Goal: Information Seeking & Learning: Learn about a topic

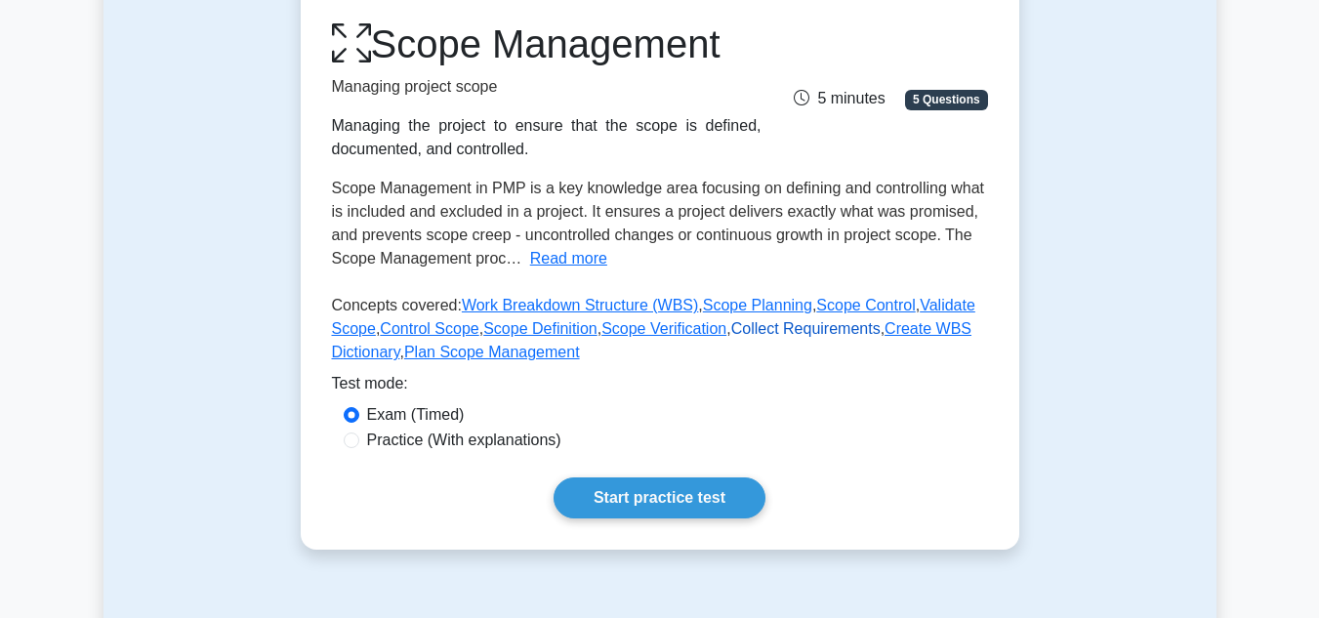
scroll to position [115, 0]
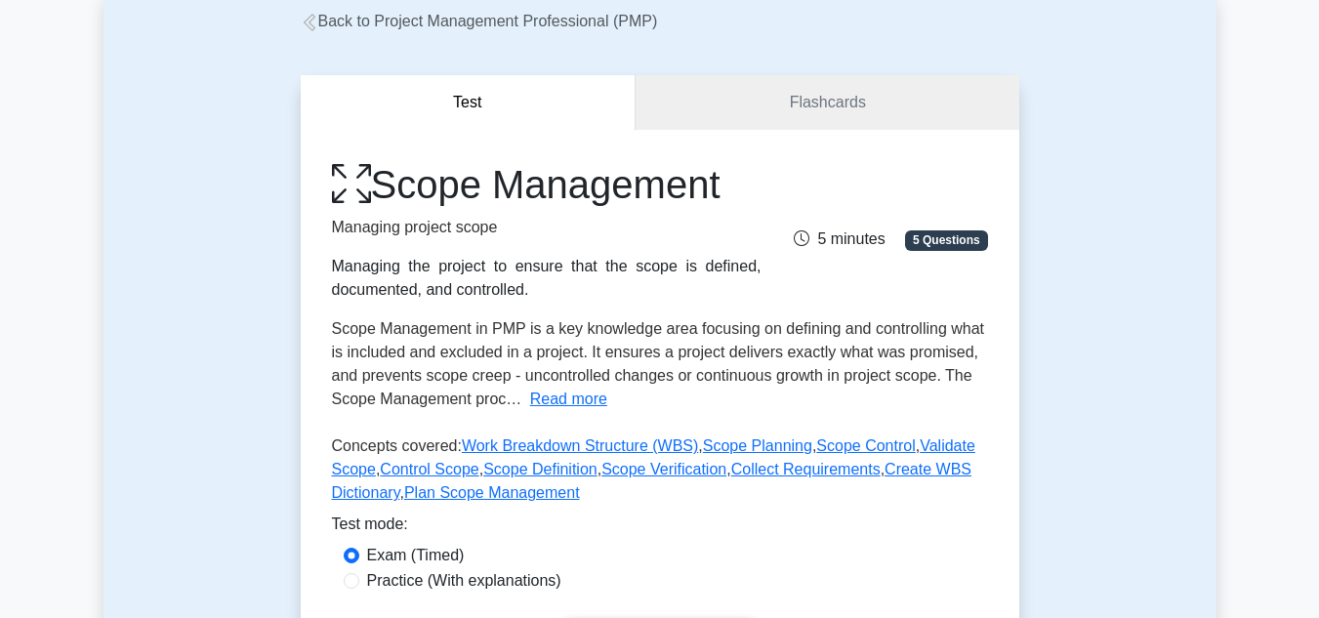
click at [359, 583] on div "Practice (With explanations)" at bounding box center [660, 580] width 633 height 23
click at [353, 582] on input "Practice (With explanations)" at bounding box center [352, 581] width 16 height 16
radio input "true"
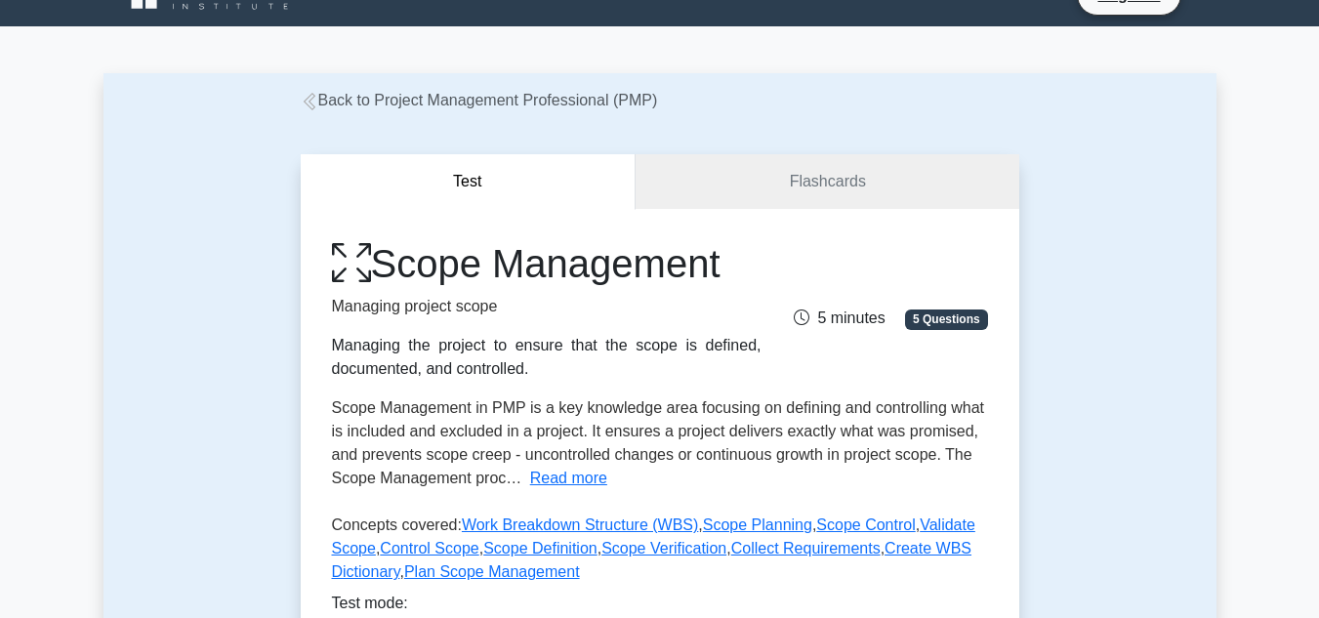
scroll to position [36, 0]
click at [669, 203] on link "Flashcards" at bounding box center [827, 182] width 383 height 56
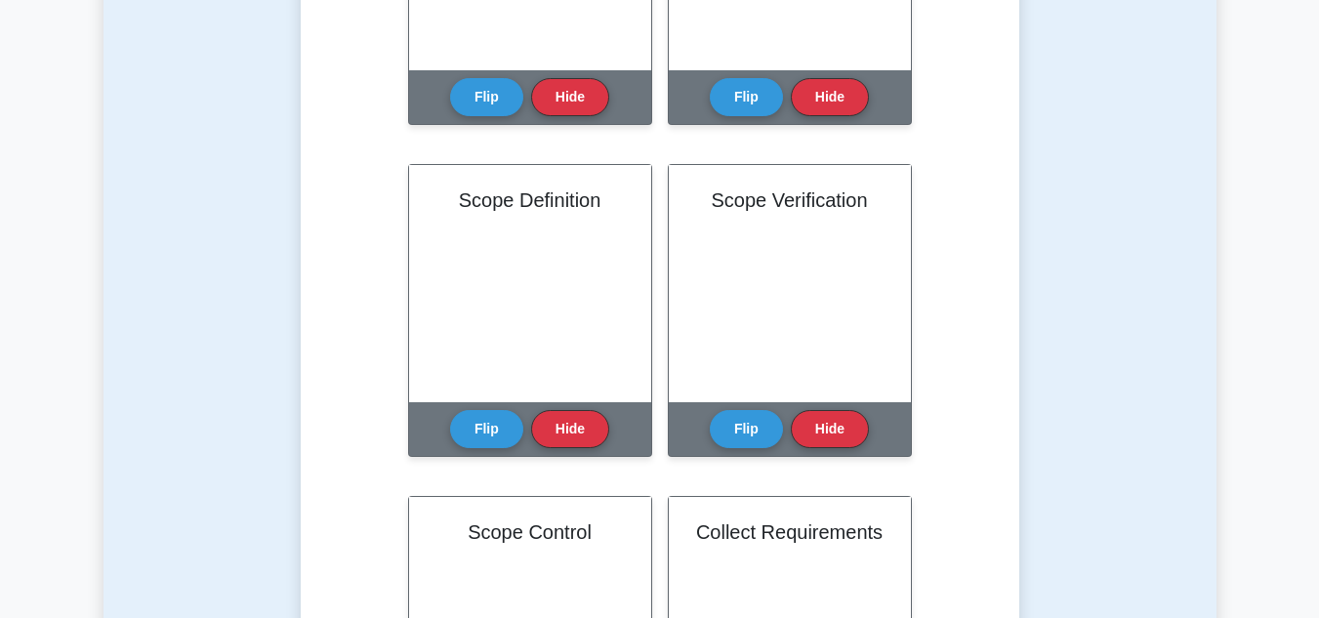
scroll to position [683, 0]
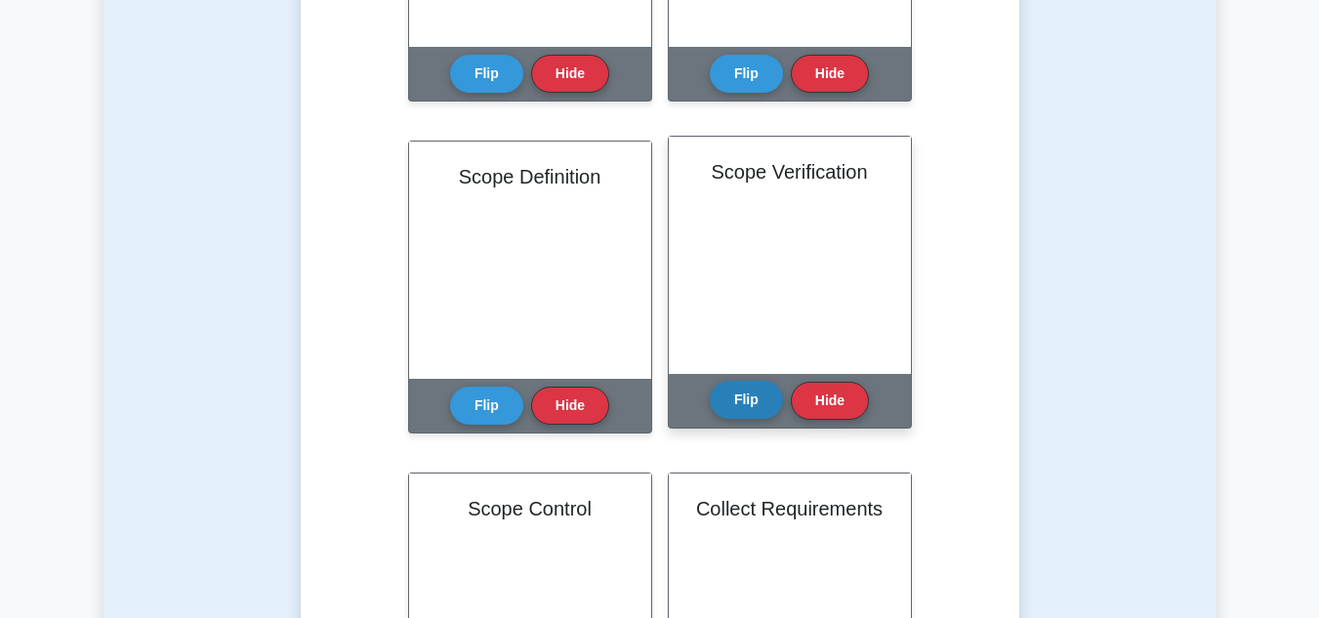
click at [732, 390] on button "Flip" at bounding box center [746, 400] width 73 height 38
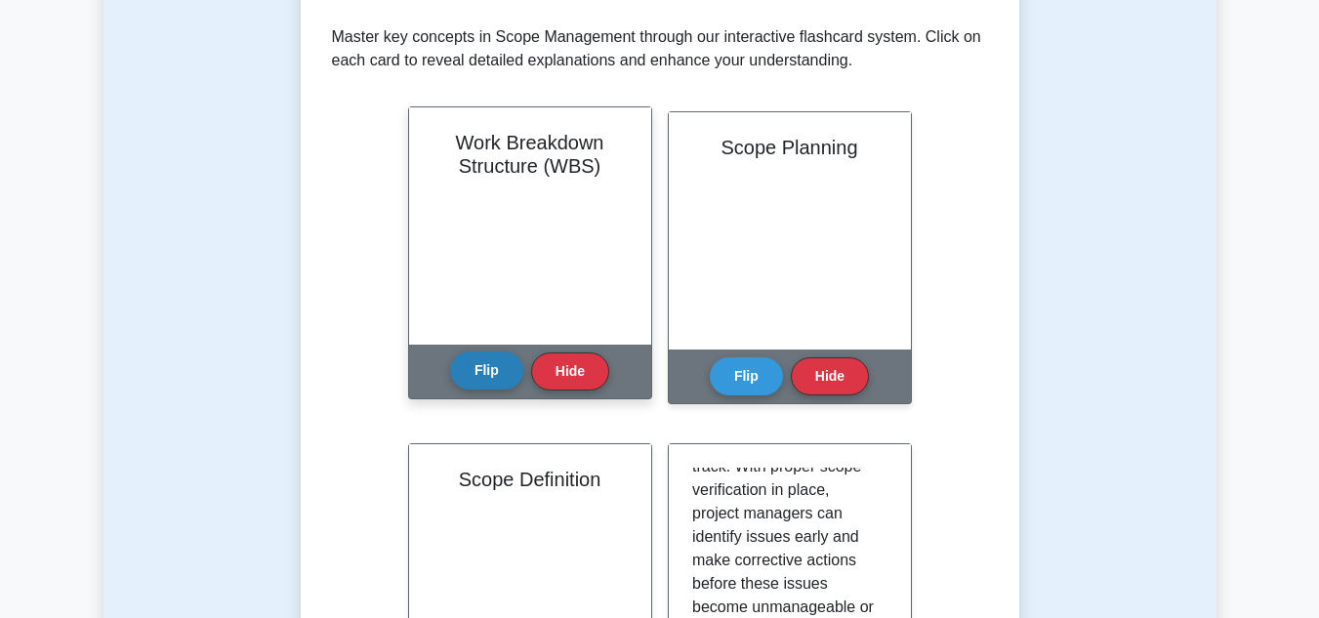
scroll to position [389, 0]
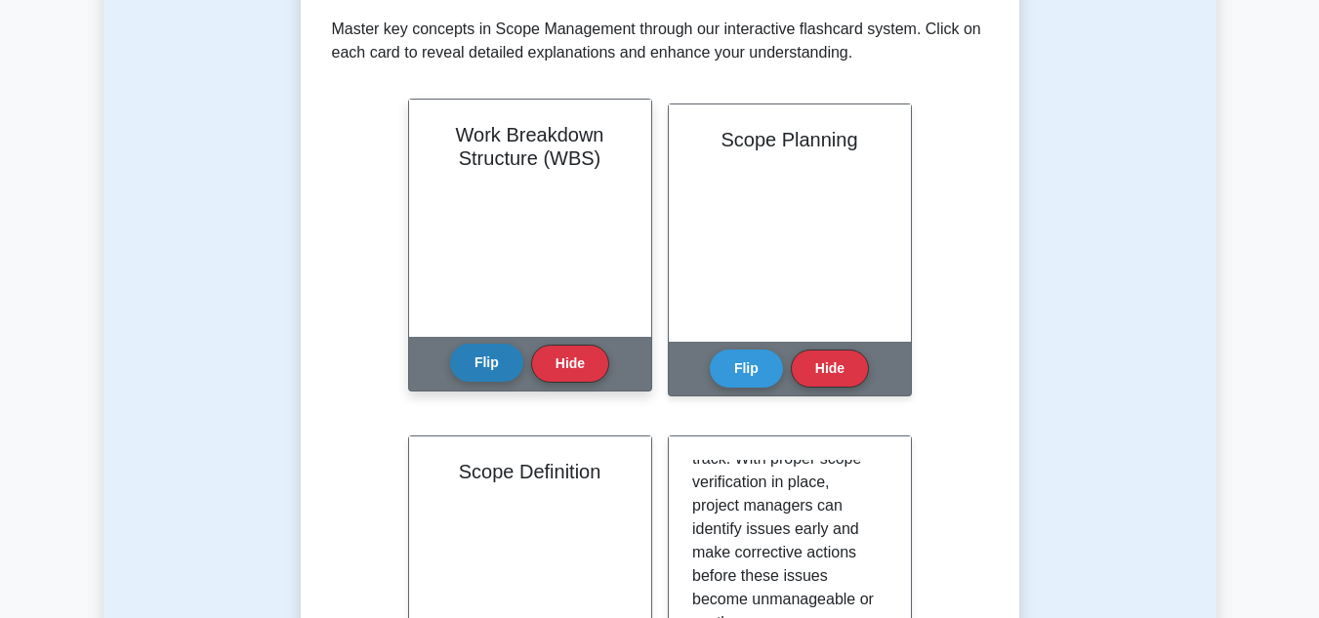
click at [485, 361] on button "Flip" at bounding box center [486, 363] width 73 height 38
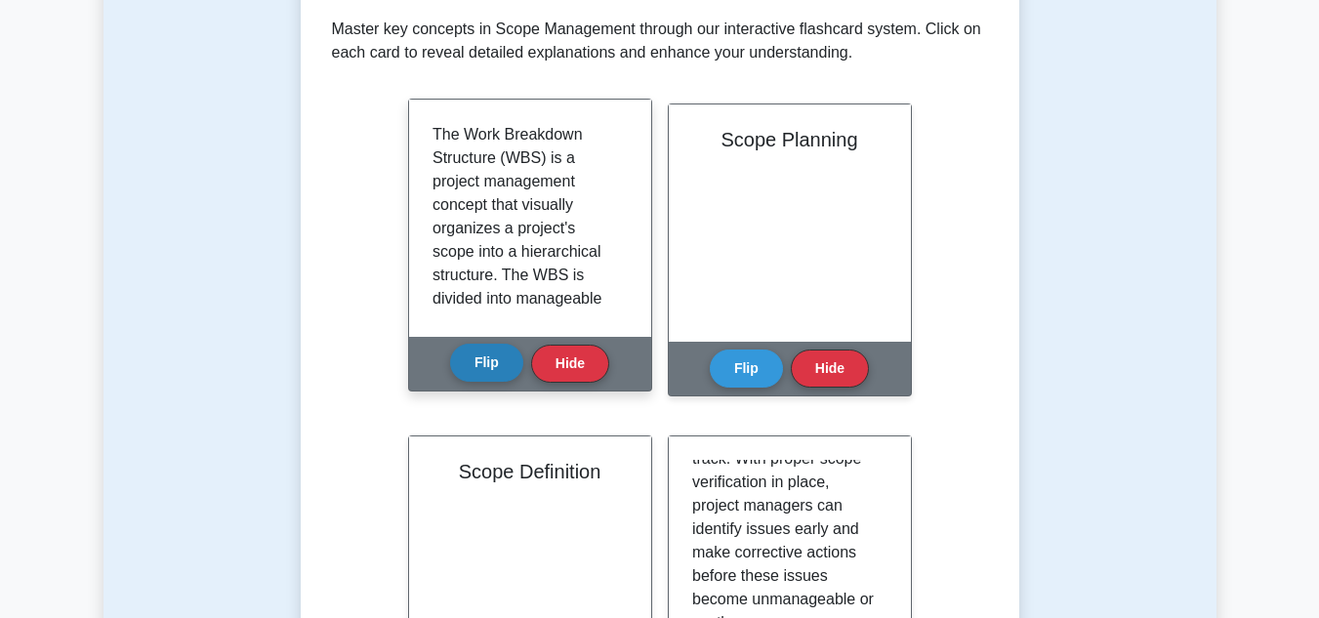
click at [485, 361] on button "Flip" at bounding box center [486, 363] width 73 height 38
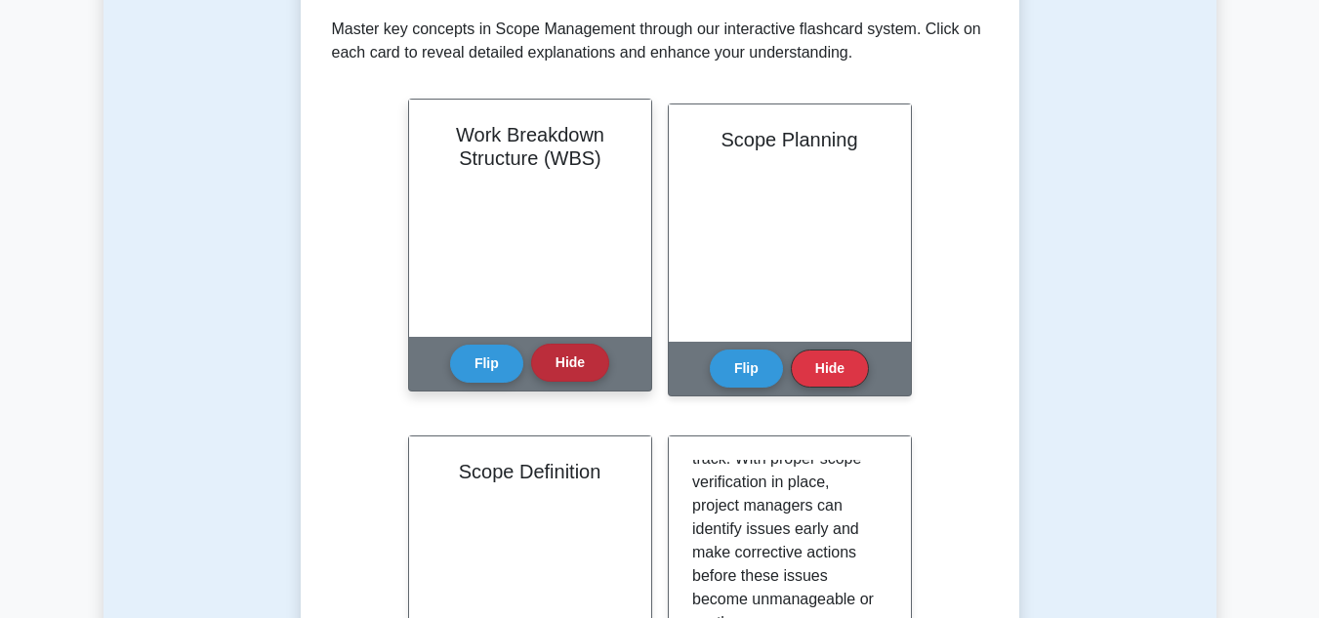
click at [547, 365] on button "Hide" at bounding box center [570, 363] width 78 height 38
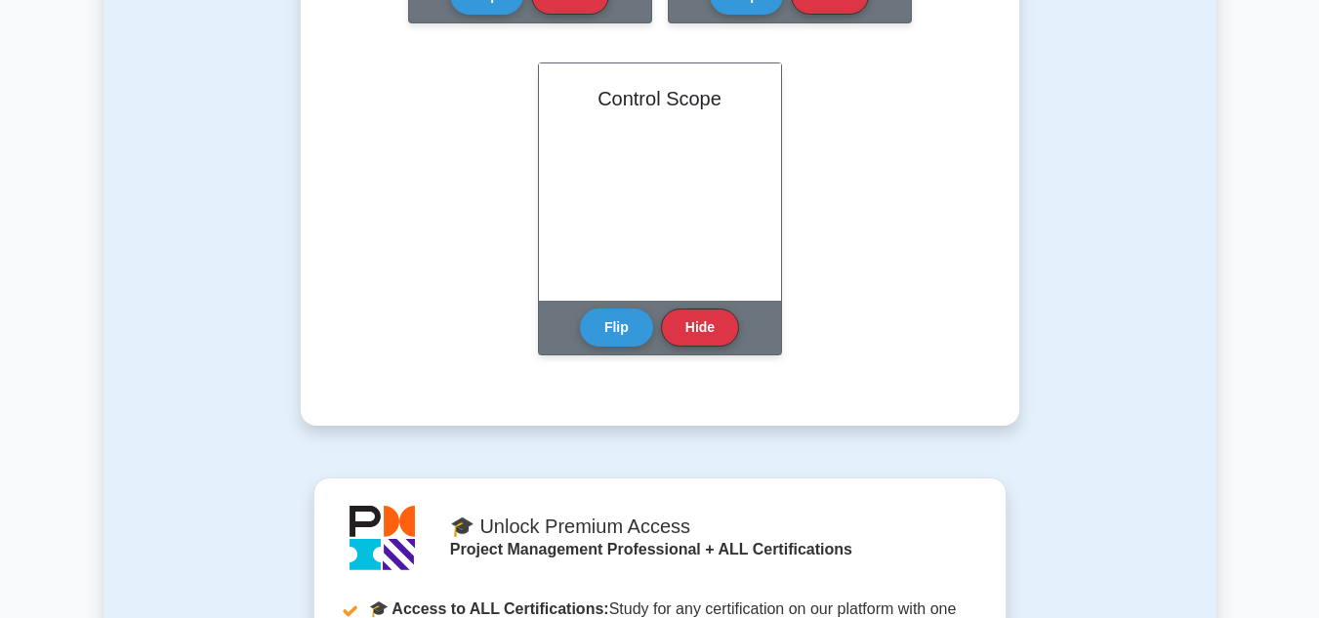
scroll to position [1730, 0]
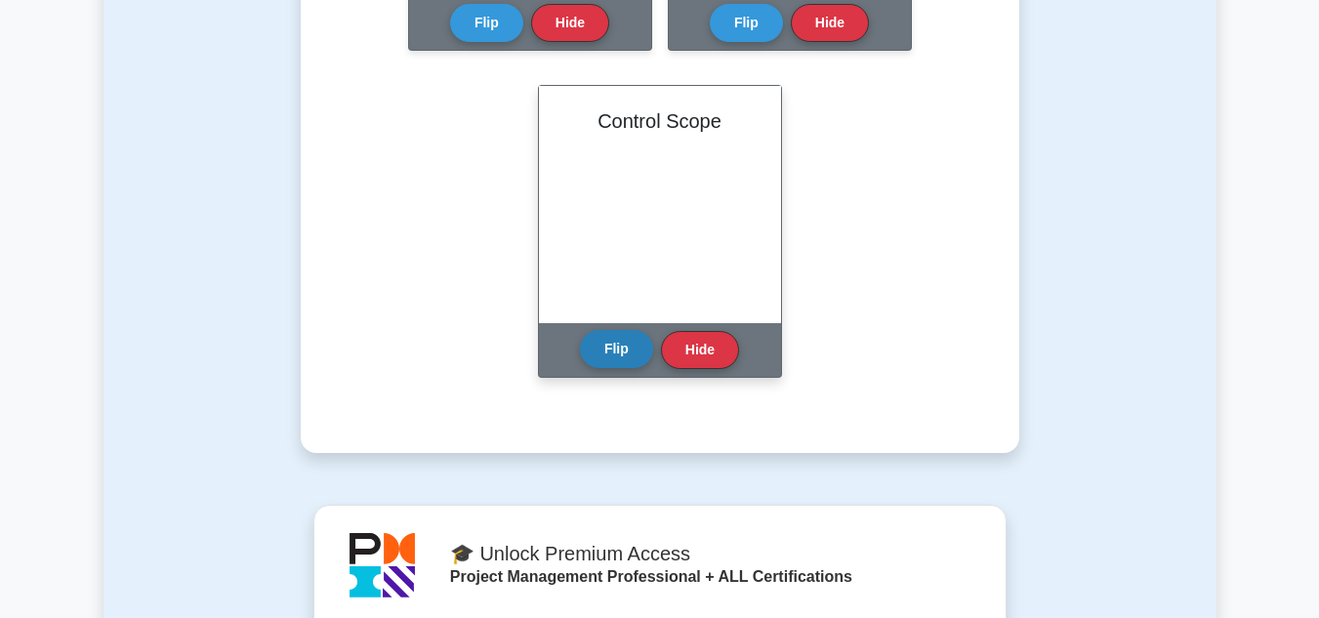
click at [599, 342] on button "Flip" at bounding box center [616, 349] width 73 height 38
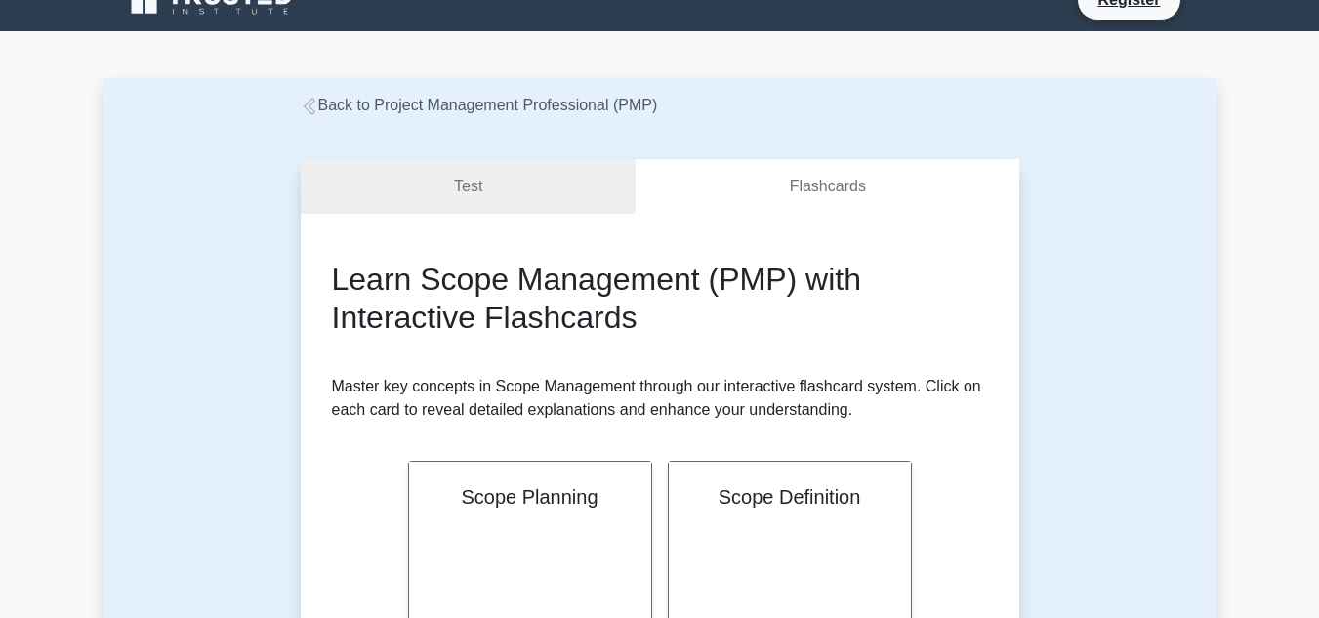
scroll to position [0, 0]
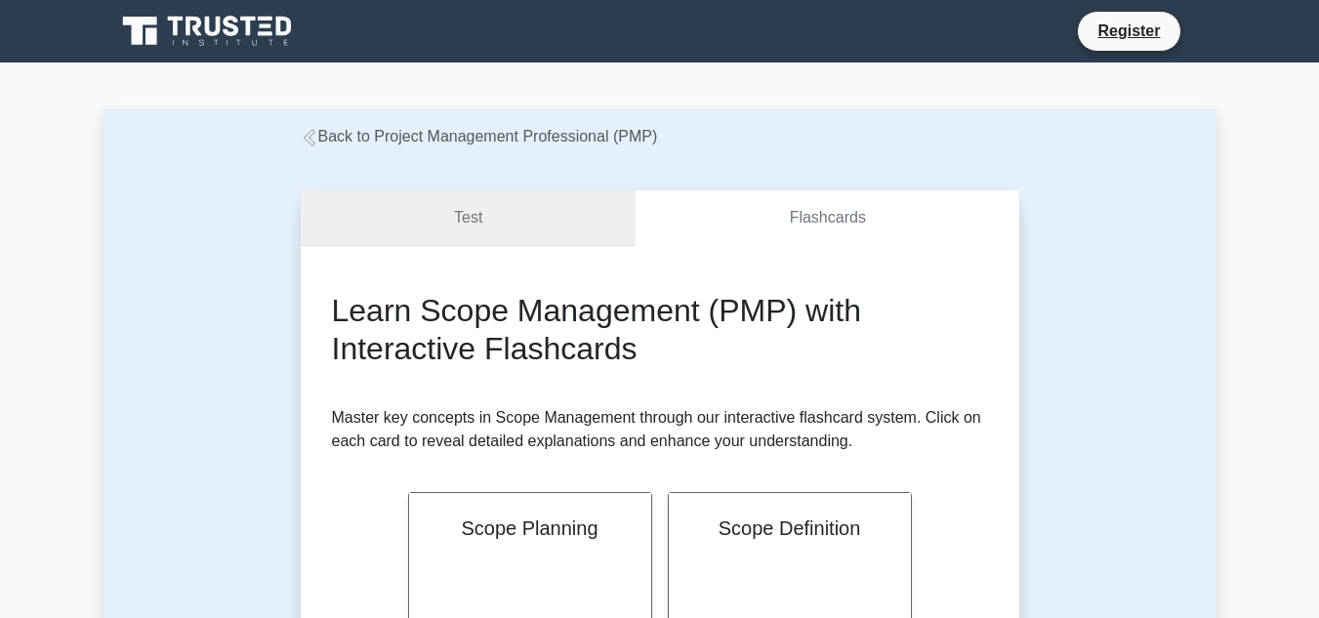
click at [542, 240] on link "Test" at bounding box center [469, 218] width 336 height 56
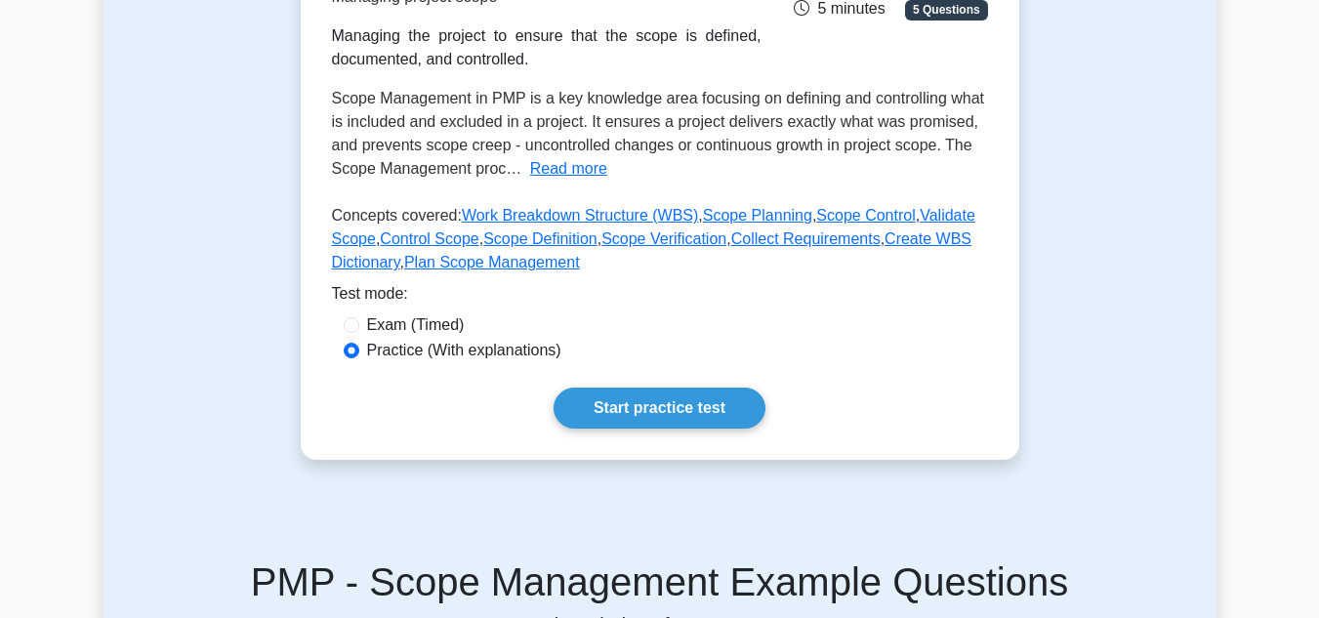
scroll to position [345, 0]
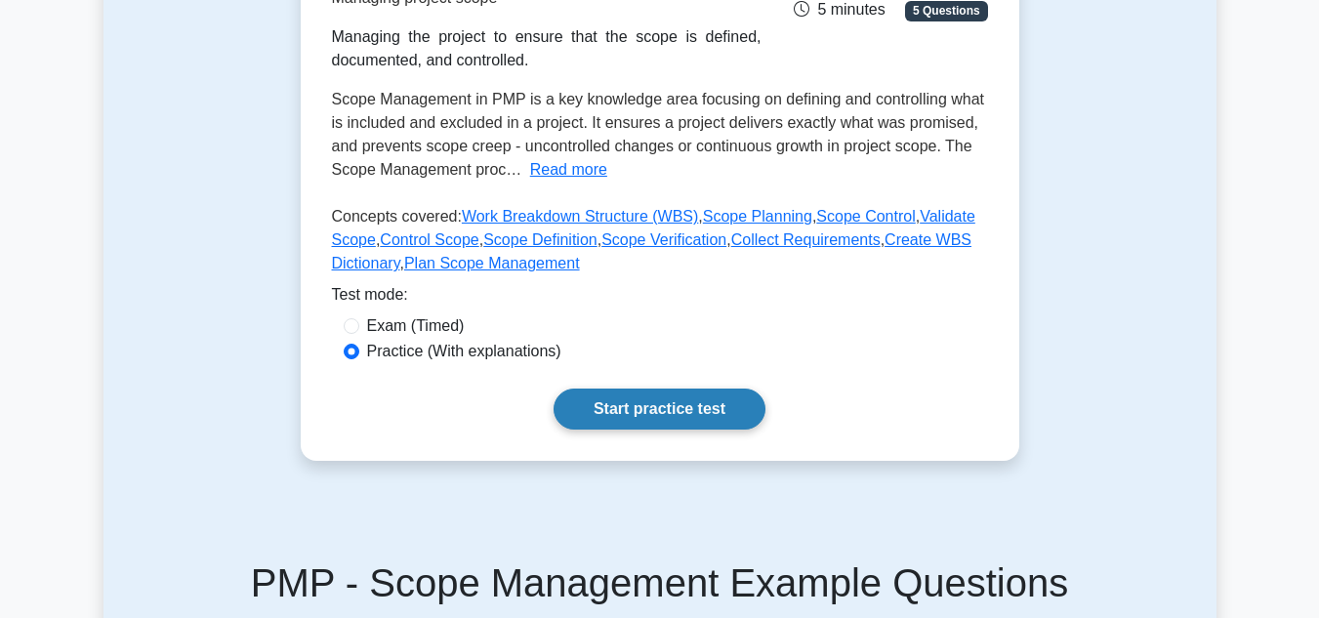
click at [714, 417] on link "Start practice test" at bounding box center [660, 409] width 212 height 41
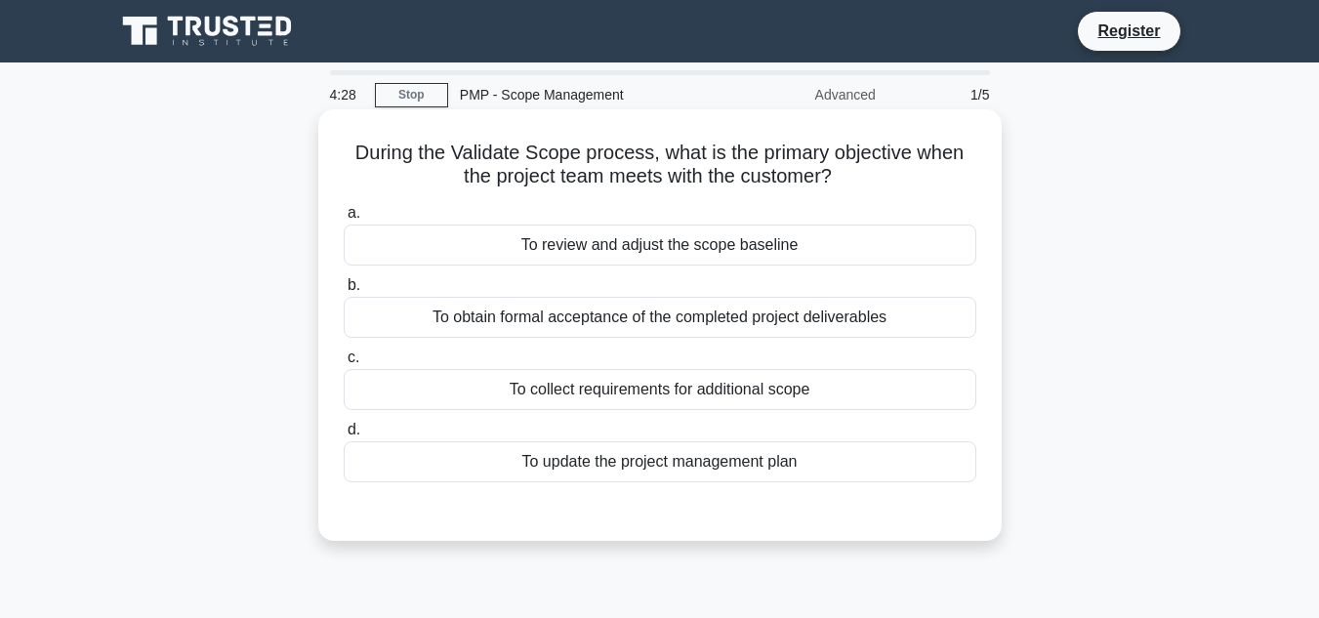
click at [669, 316] on div "To obtain formal acceptance of the completed project deliverables" at bounding box center [660, 317] width 633 height 41
click at [344, 292] on input "b. To obtain formal acceptance of the completed project deliverables" at bounding box center [344, 285] width 0 height 13
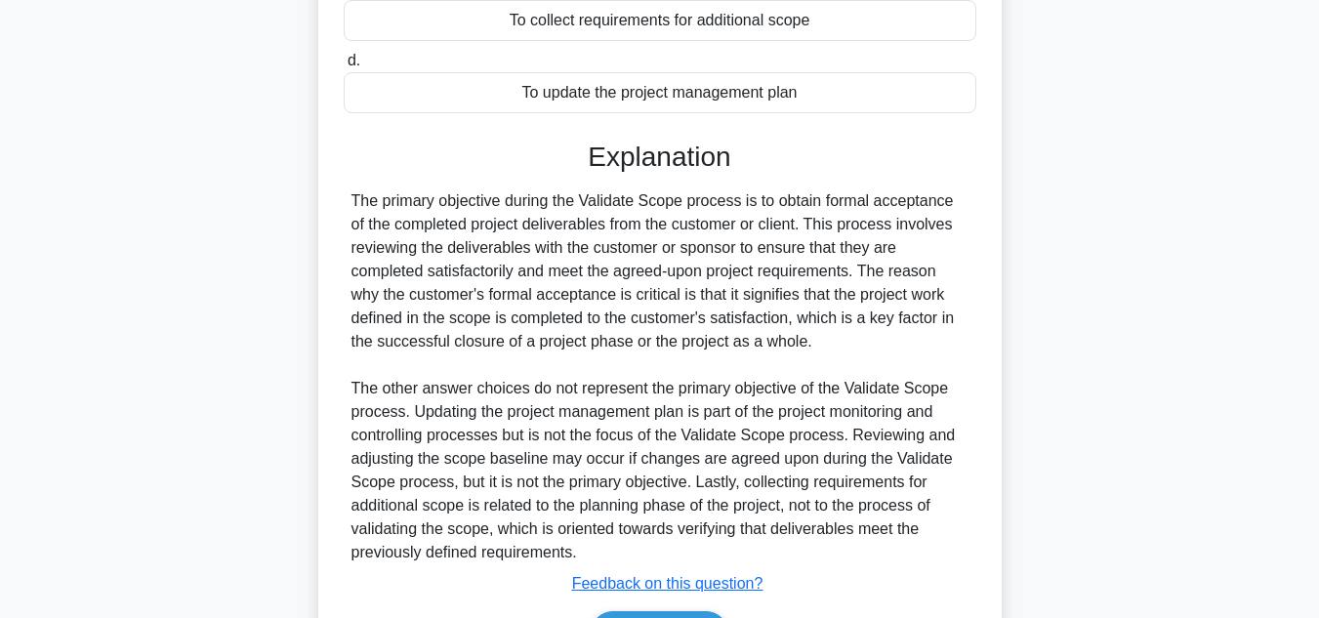
scroll to position [493, 0]
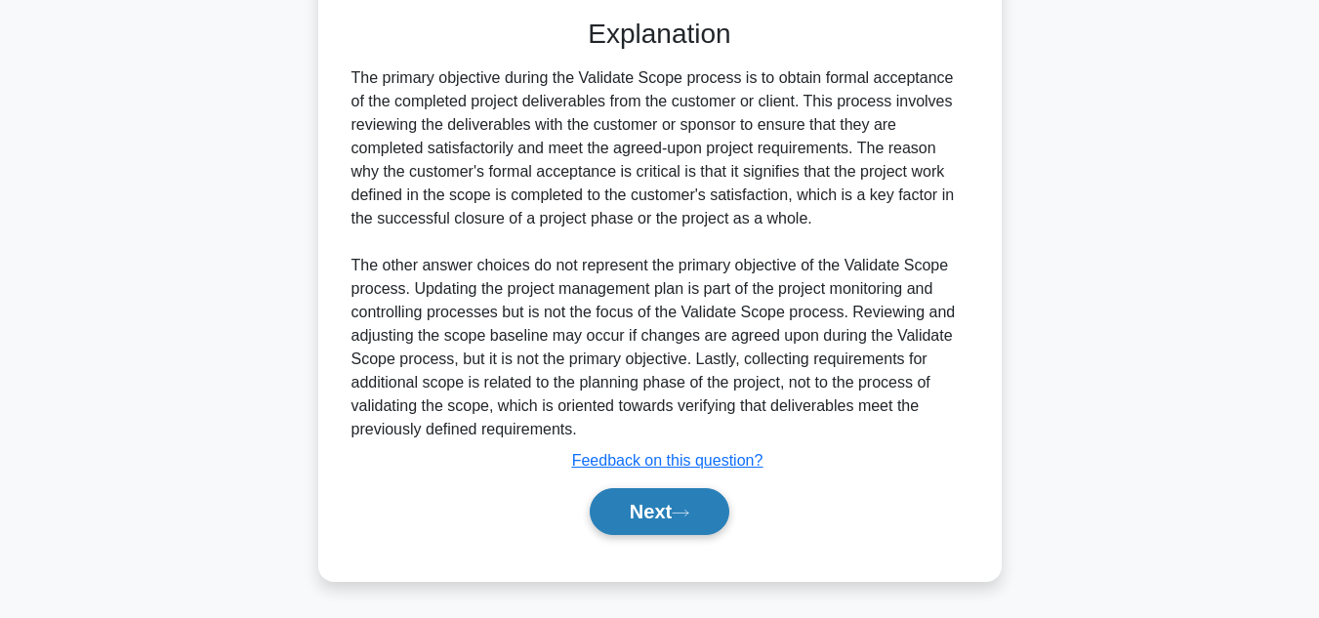
click at [677, 513] on button "Next" at bounding box center [660, 511] width 140 height 47
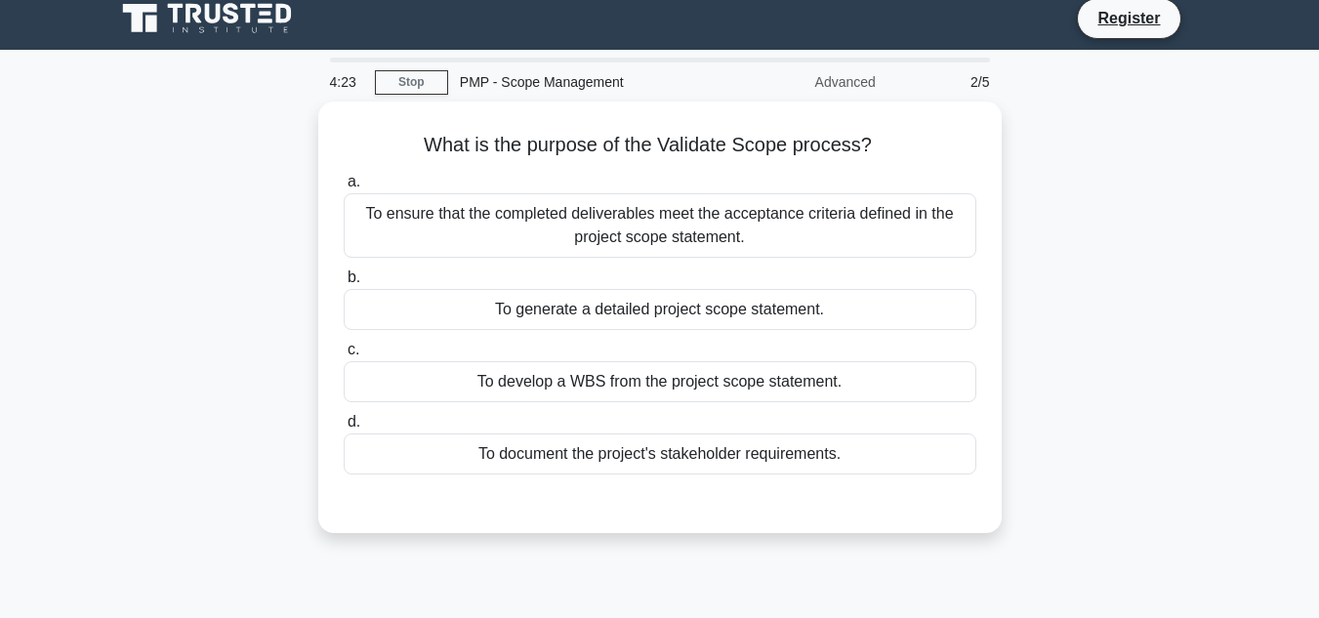
scroll to position [12, 0]
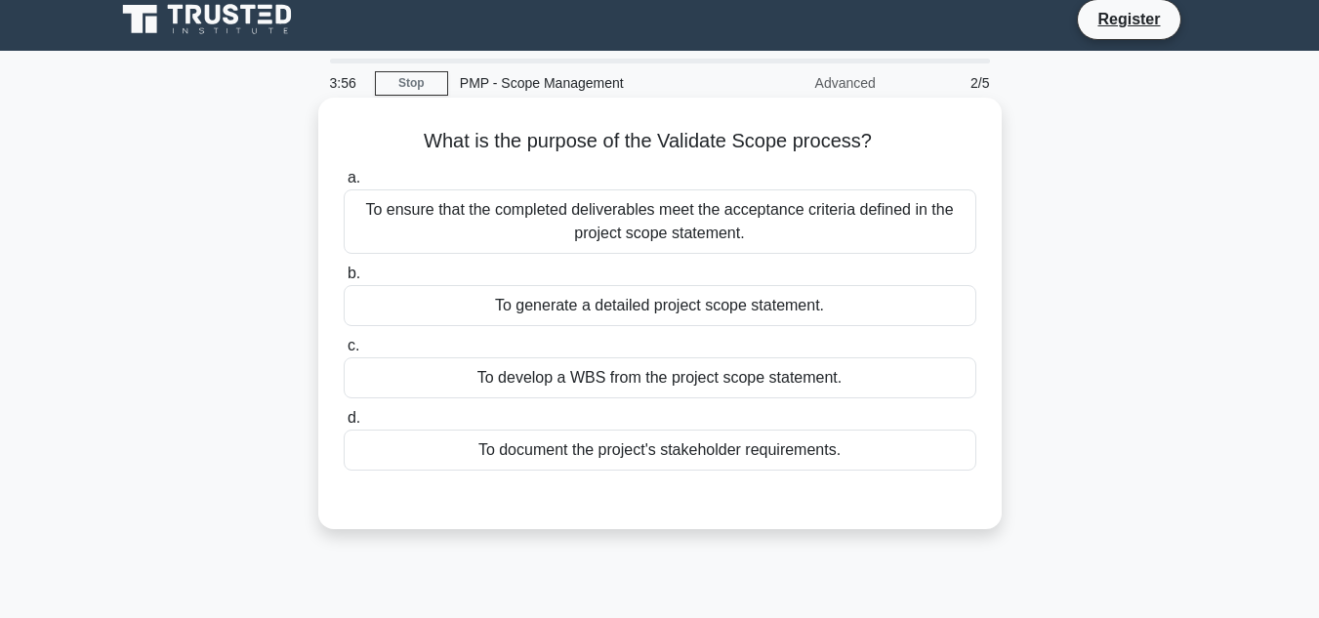
click at [602, 209] on div "To ensure that the completed deliverables meet the acceptance criteria defined …" at bounding box center [660, 221] width 633 height 64
click at [344, 185] on input "a. To ensure that the completed deliverables meet the acceptance criteria defin…" at bounding box center [344, 178] width 0 height 13
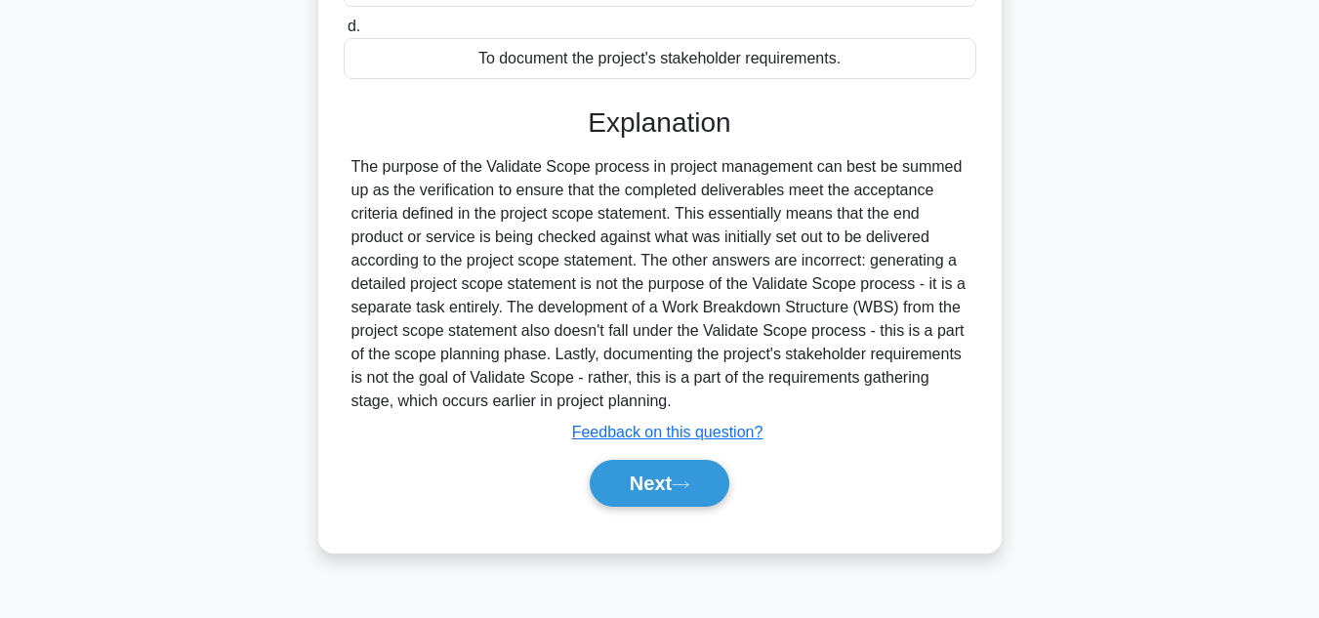
scroll to position [436, 0]
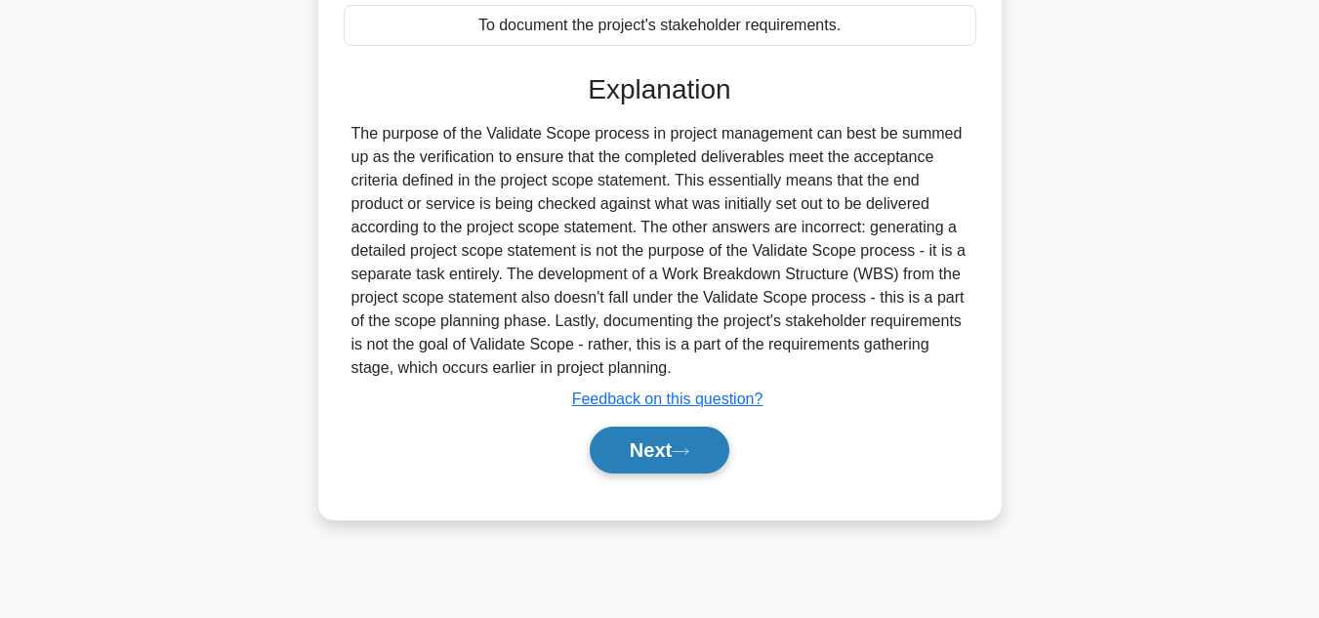
click at [667, 457] on button "Next" at bounding box center [660, 450] width 140 height 47
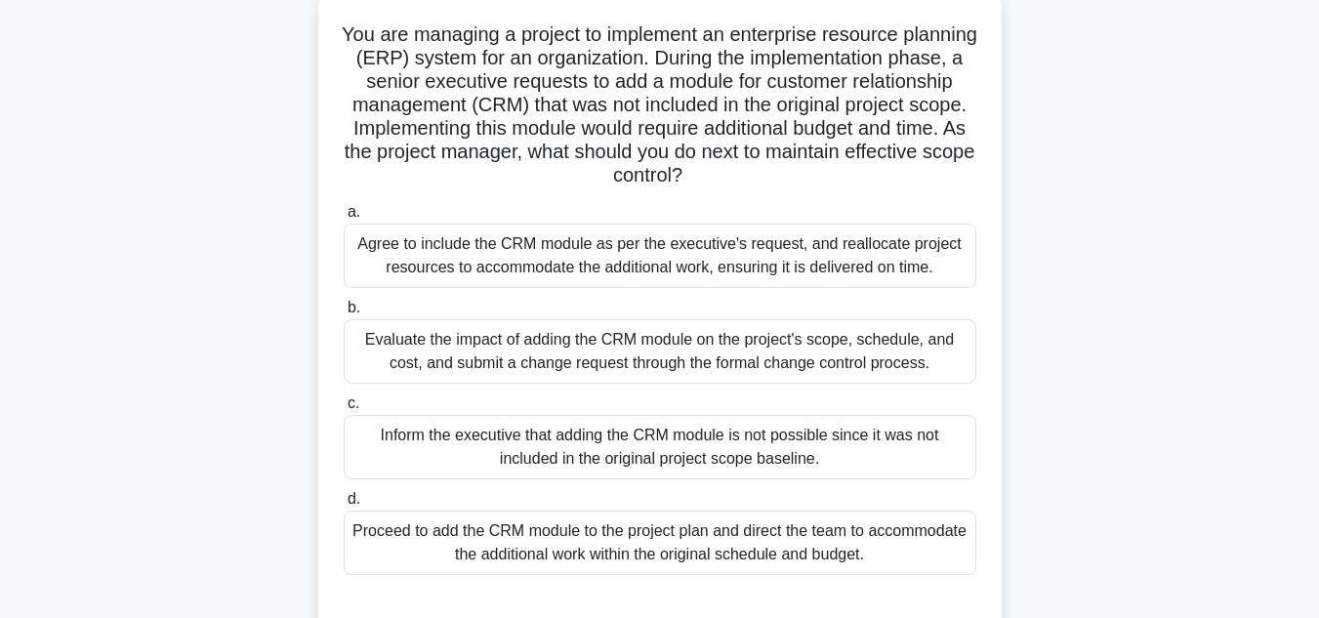
scroll to position [122, 0]
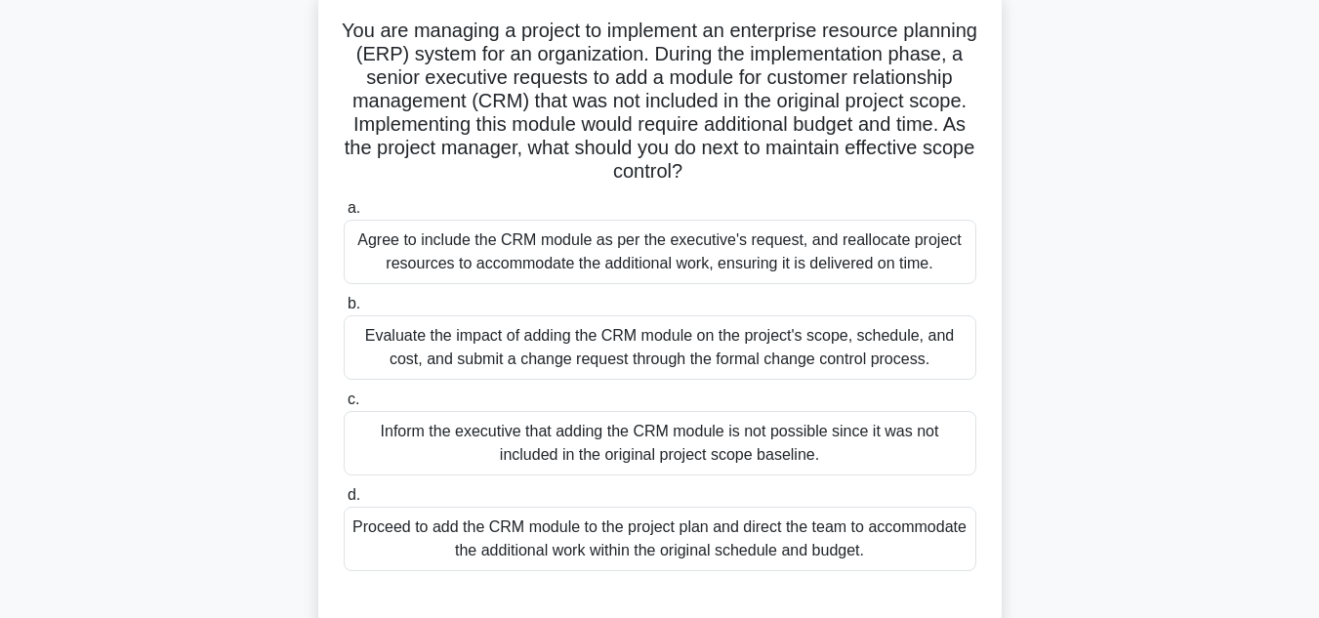
click at [560, 342] on div "Evaluate the impact of adding the CRM module on the project's scope, schedule, …" at bounding box center [660, 347] width 633 height 64
click at [344, 310] on input "b. Evaluate the impact of adding the CRM module on the project's scope, schedul…" at bounding box center [344, 304] width 0 height 13
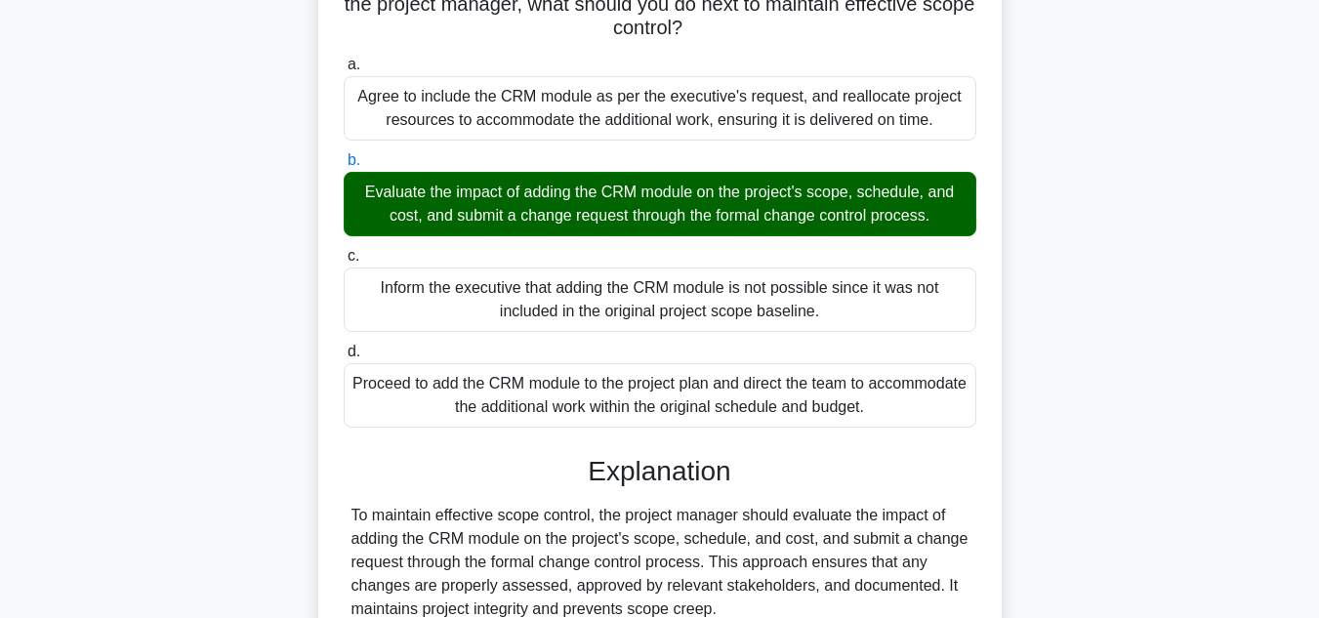
scroll to position [587, 0]
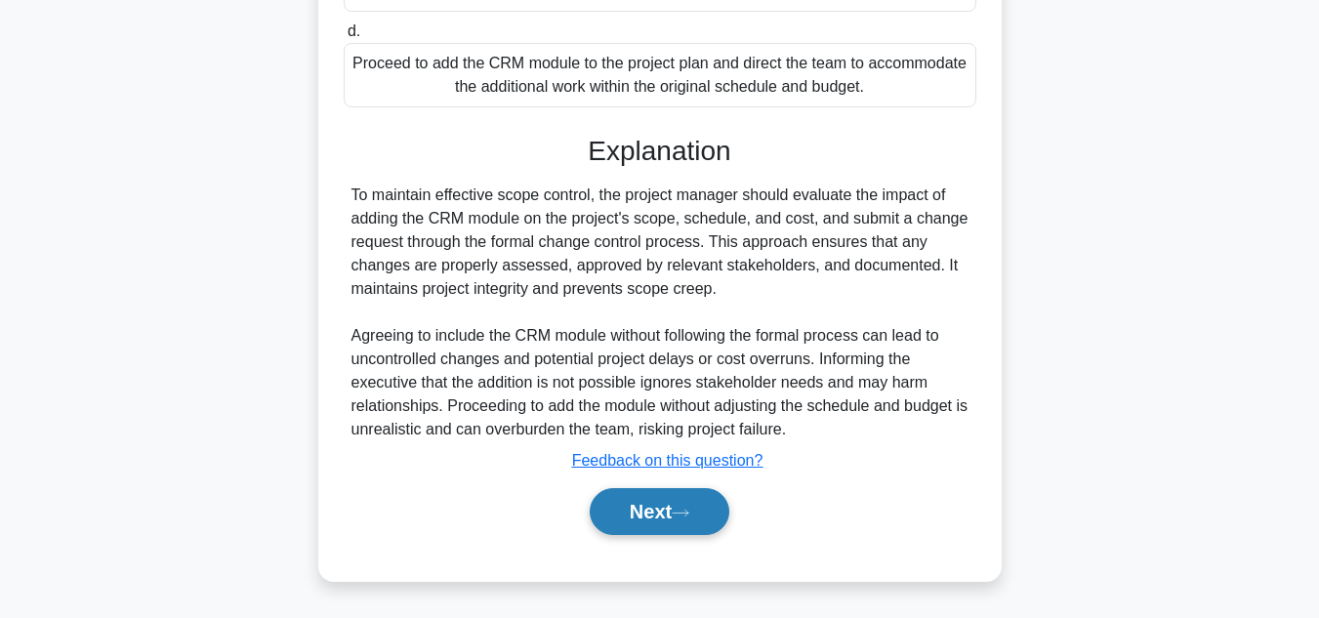
click at [704, 503] on button "Next" at bounding box center [660, 511] width 140 height 47
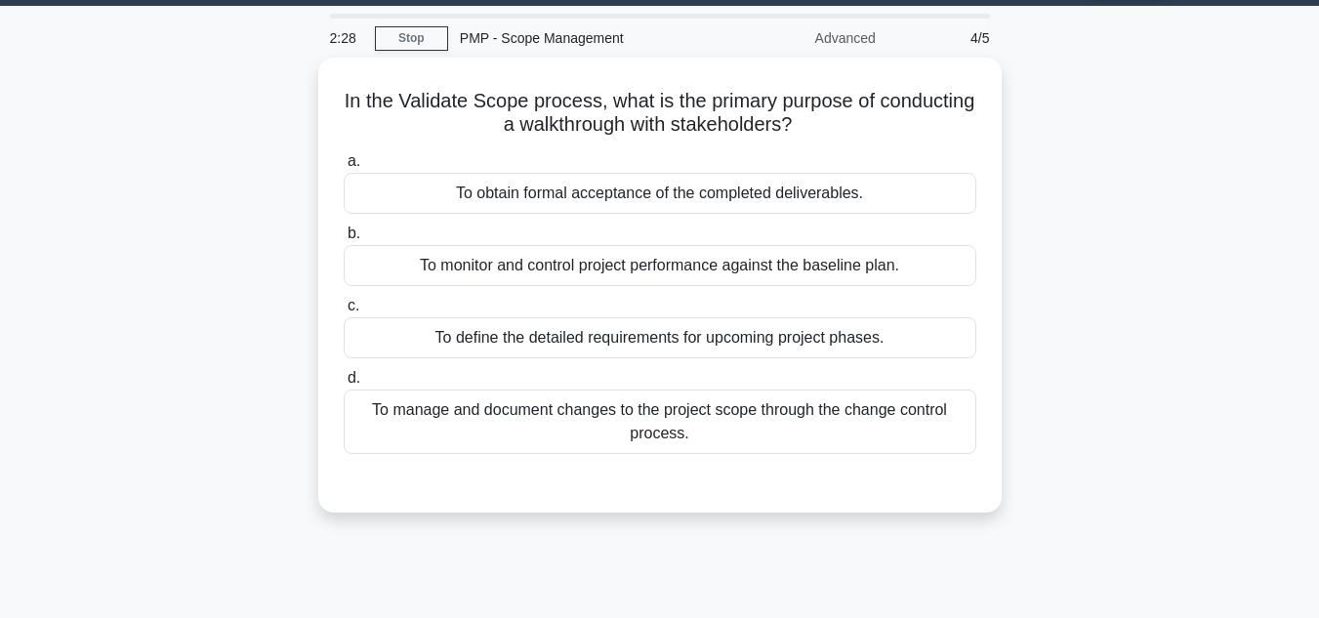
scroll to position [0, 0]
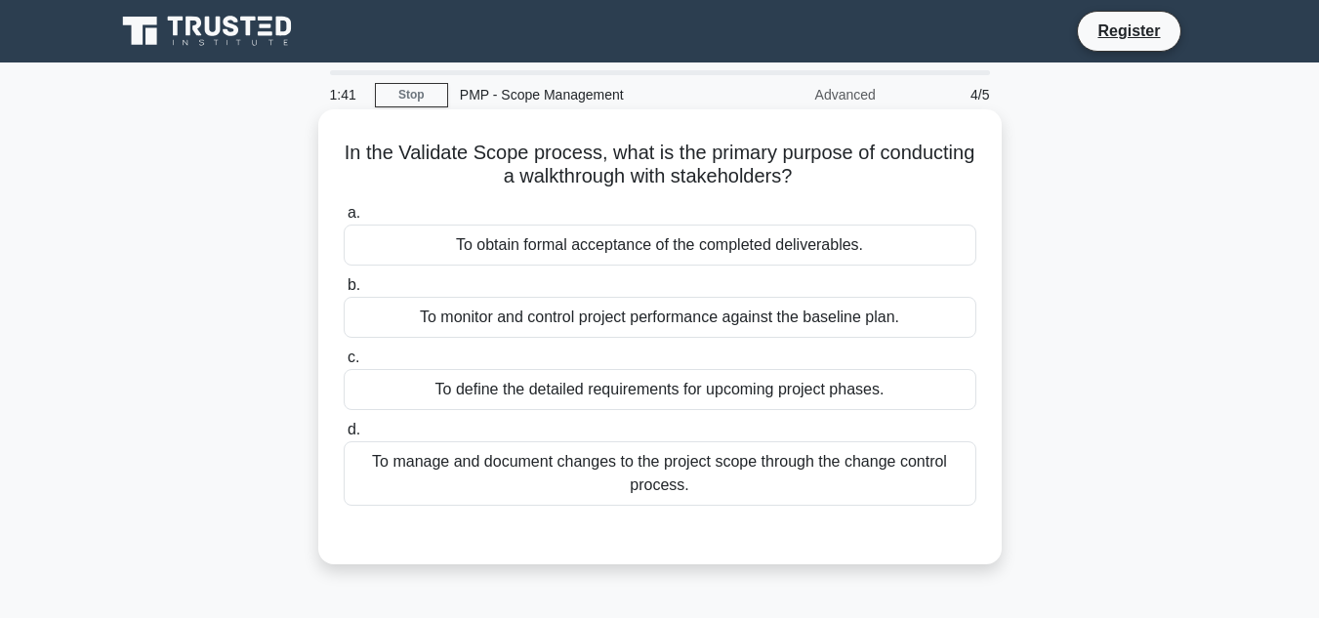
click at [665, 256] on div "To obtain formal acceptance of the completed deliverables." at bounding box center [660, 245] width 633 height 41
click at [344, 220] on input "a. To obtain formal acceptance of the completed deliverables." at bounding box center [344, 213] width 0 height 13
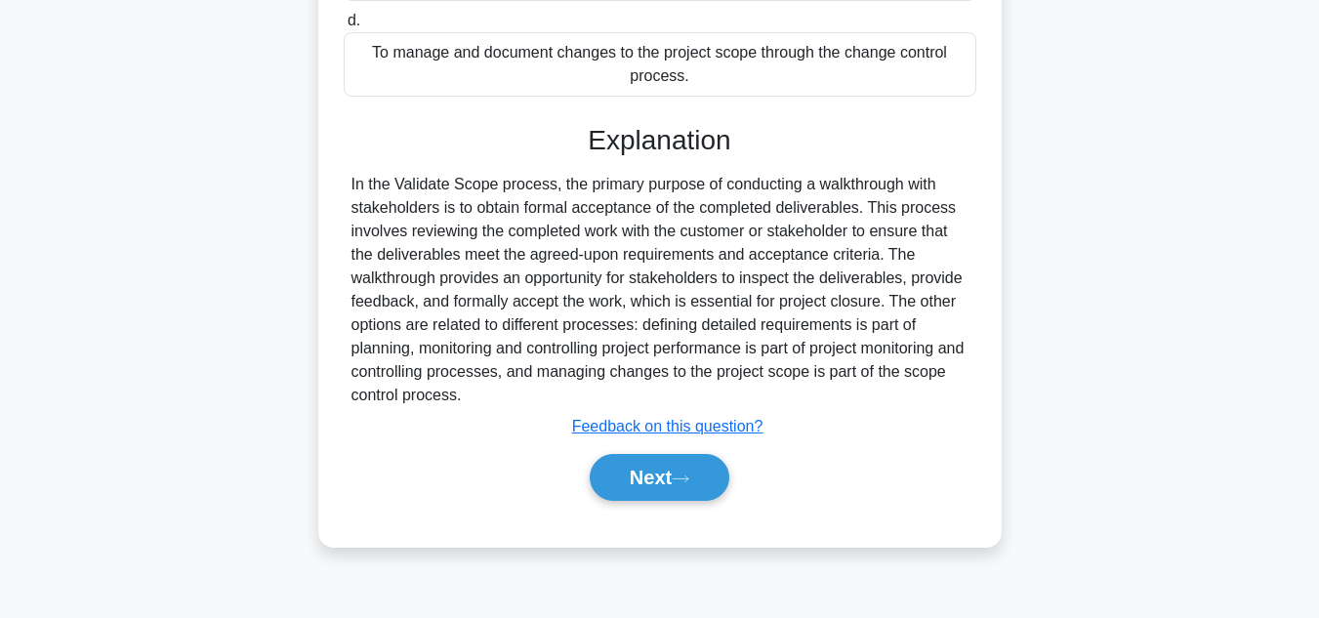
scroll to position [436, 0]
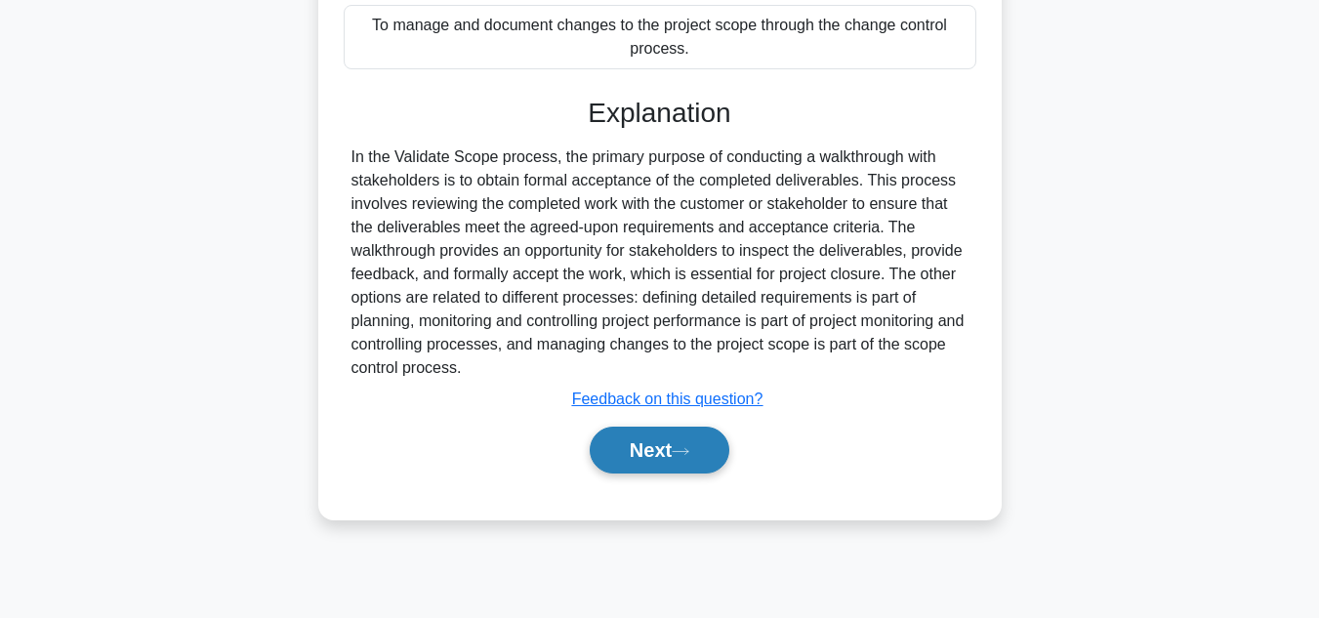
click at [678, 457] on button "Next" at bounding box center [660, 450] width 140 height 47
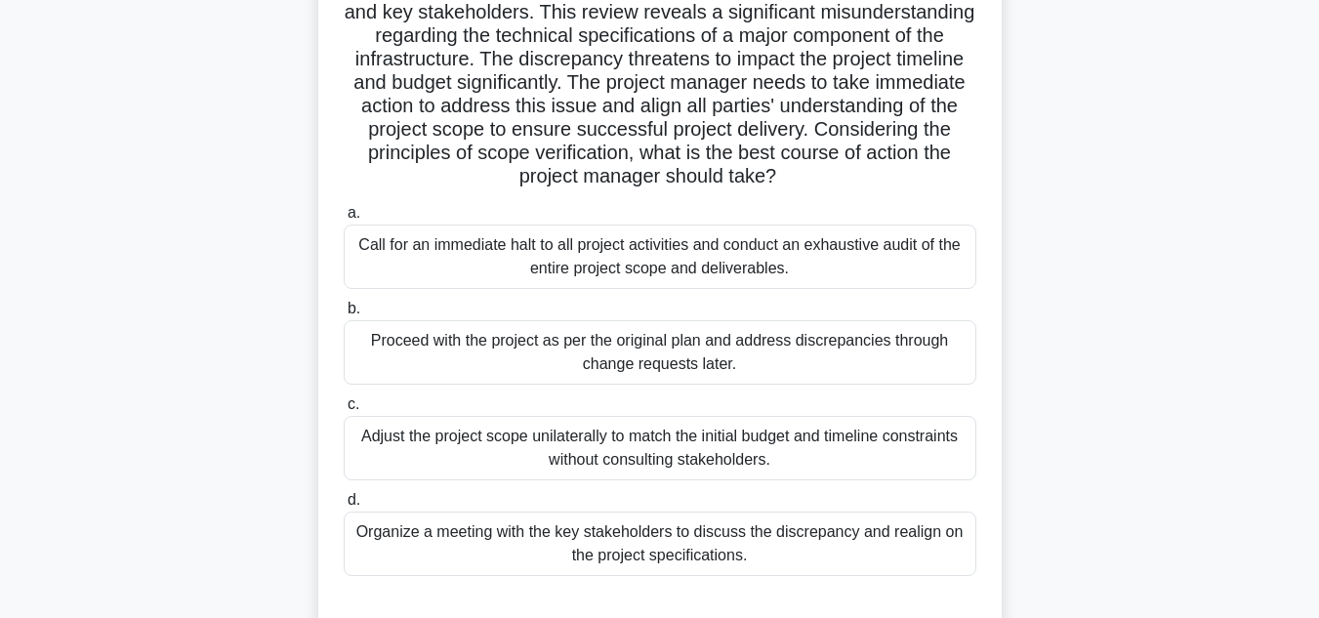
scroll to position [193, 0]
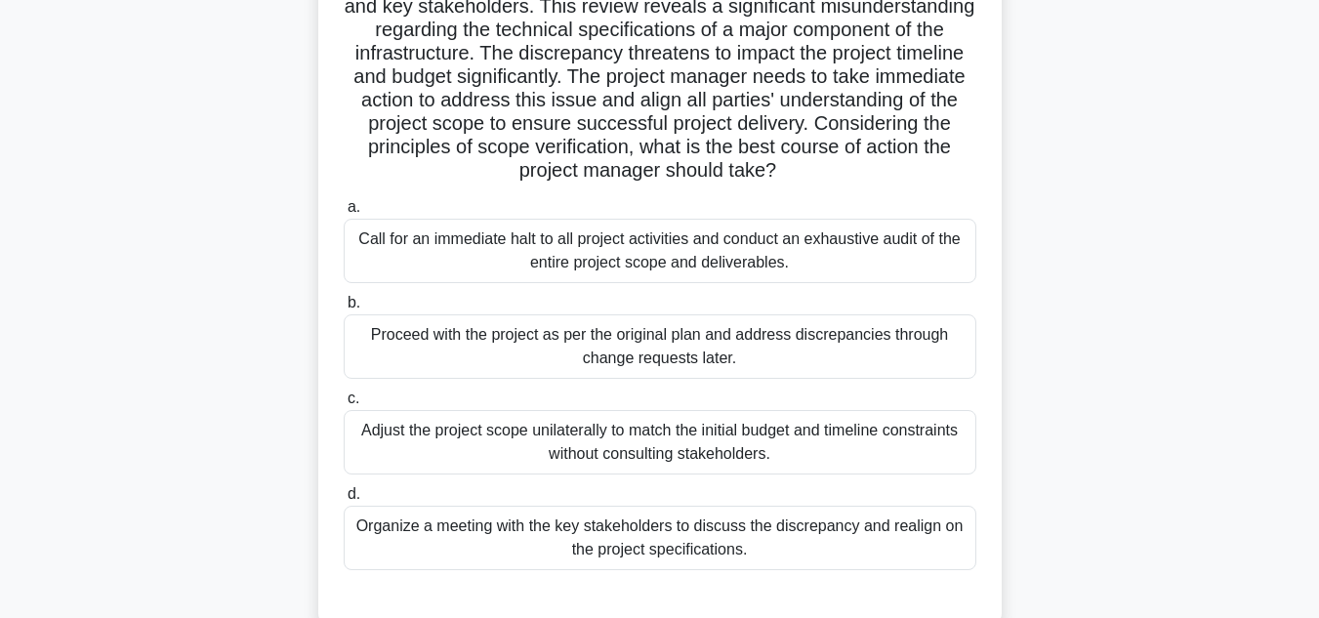
click at [680, 534] on div "Organize a meeting with the key stakeholders to discuss the discrepancy and rea…" at bounding box center [660, 538] width 633 height 64
click at [344, 501] on input "d. Organize a meeting with the key stakeholders to discuss the discrepancy and …" at bounding box center [344, 494] width 0 height 13
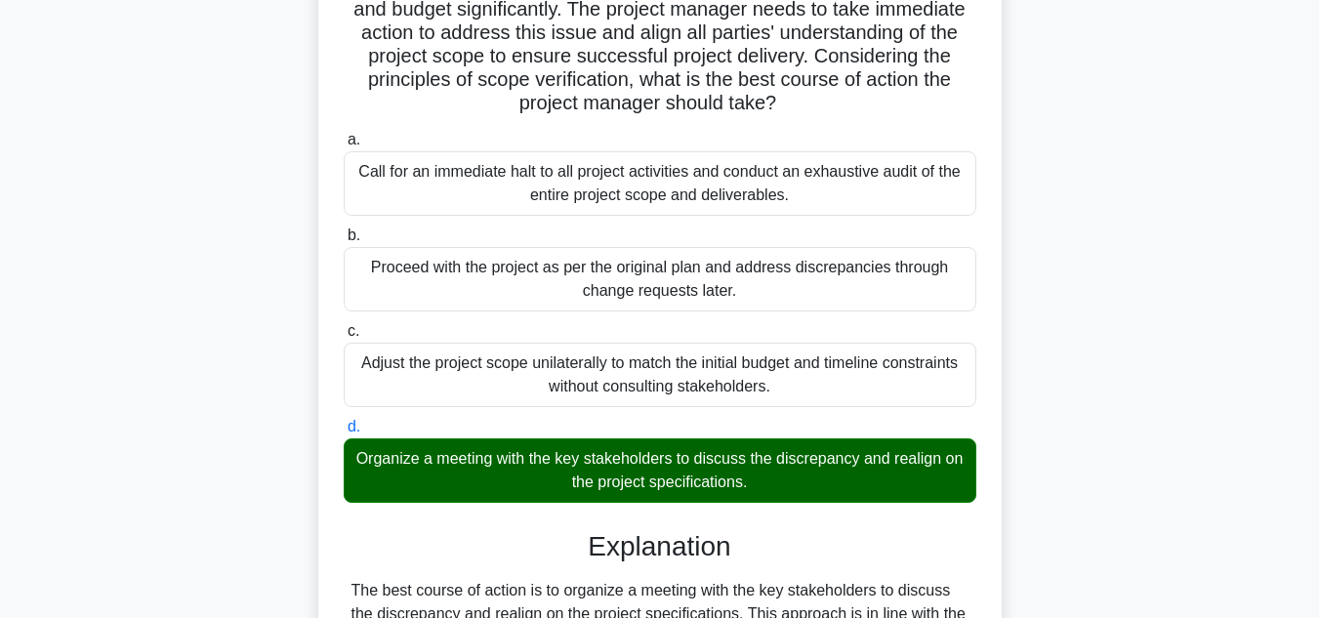
scroll to position [262, 0]
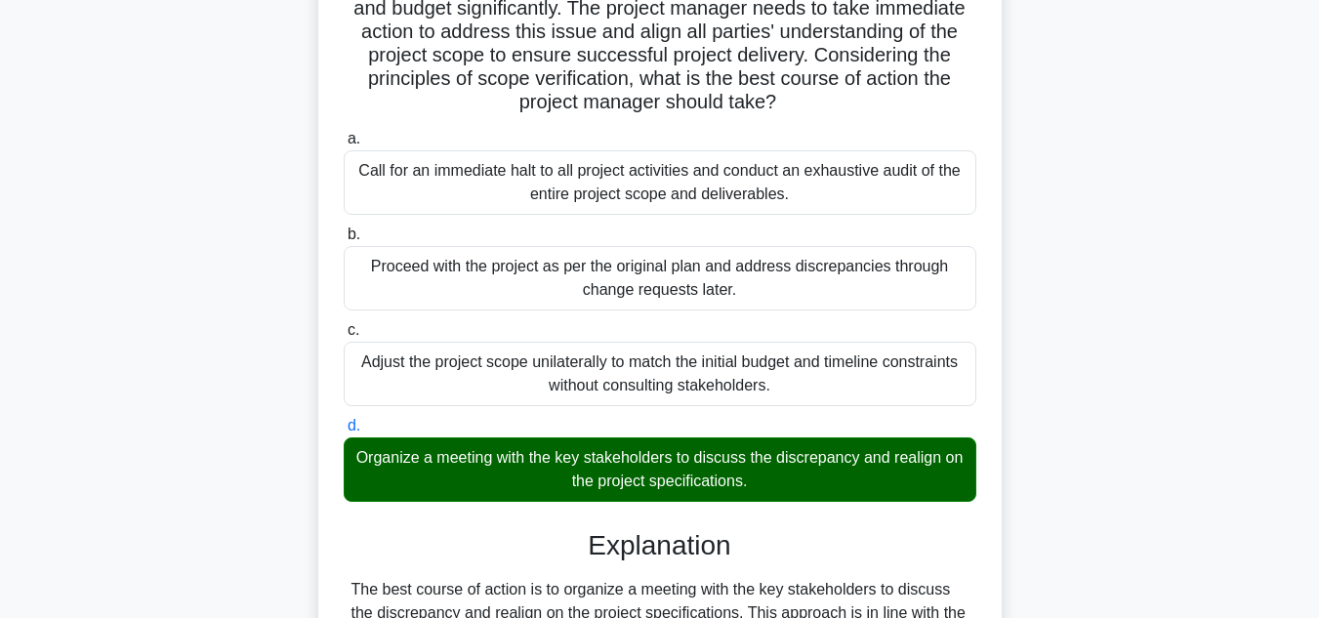
click at [696, 357] on div "Adjust the project scope unilaterally to match the initial budget and timeline …" at bounding box center [660, 374] width 633 height 64
click at [344, 337] on input "c. Adjust the project scope unilaterally to match the initial budget and timeli…" at bounding box center [344, 330] width 0 height 13
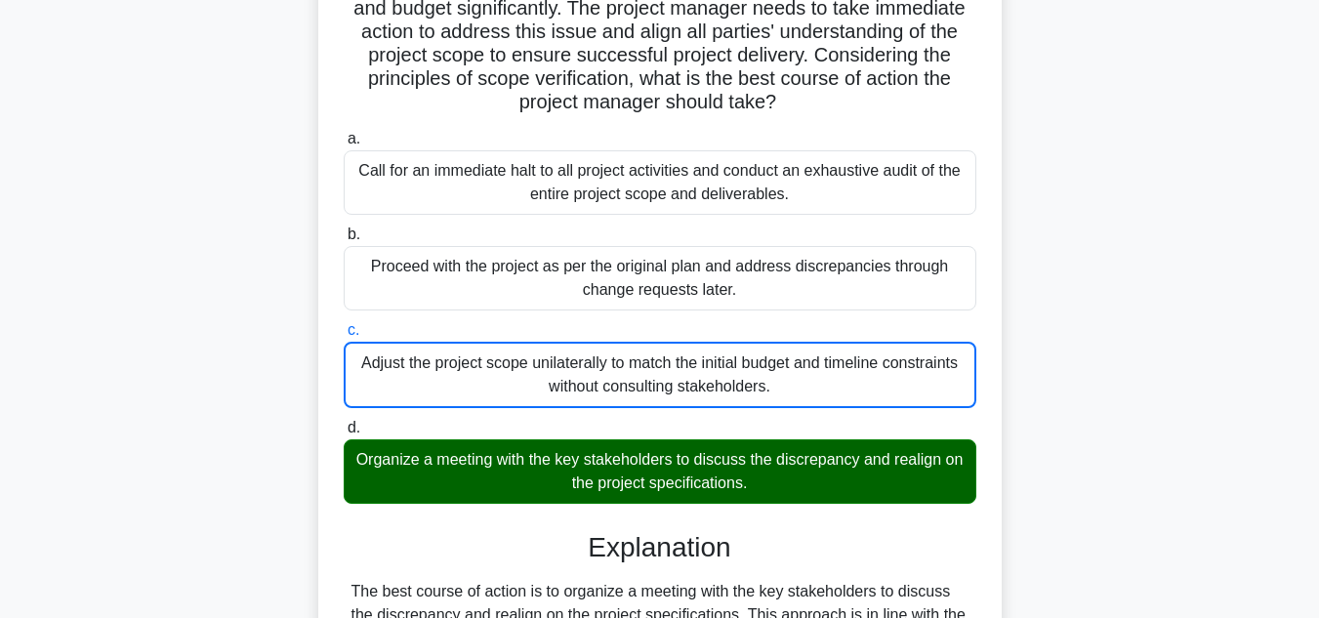
click at [693, 378] on div "Adjust the project scope unilaterally to match the initial budget and timeline …" at bounding box center [660, 375] width 633 height 66
click at [344, 337] on input "c. Adjust the project scope unilaterally to match the initial budget and timeli…" at bounding box center [344, 330] width 0 height 13
click at [693, 378] on div "Adjust the project scope unilaterally to match the initial budget and timeline …" at bounding box center [660, 375] width 633 height 66
click at [344, 337] on input "c. Adjust the project scope unilaterally to match the initial budget and timeli…" at bounding box center [344, 330] width 0 height 13
click at [693, 378] on div "Adjust the project scope unilaterally to match the initial budget and timeline …" at bounding box center [660, 375] width 633 height 66
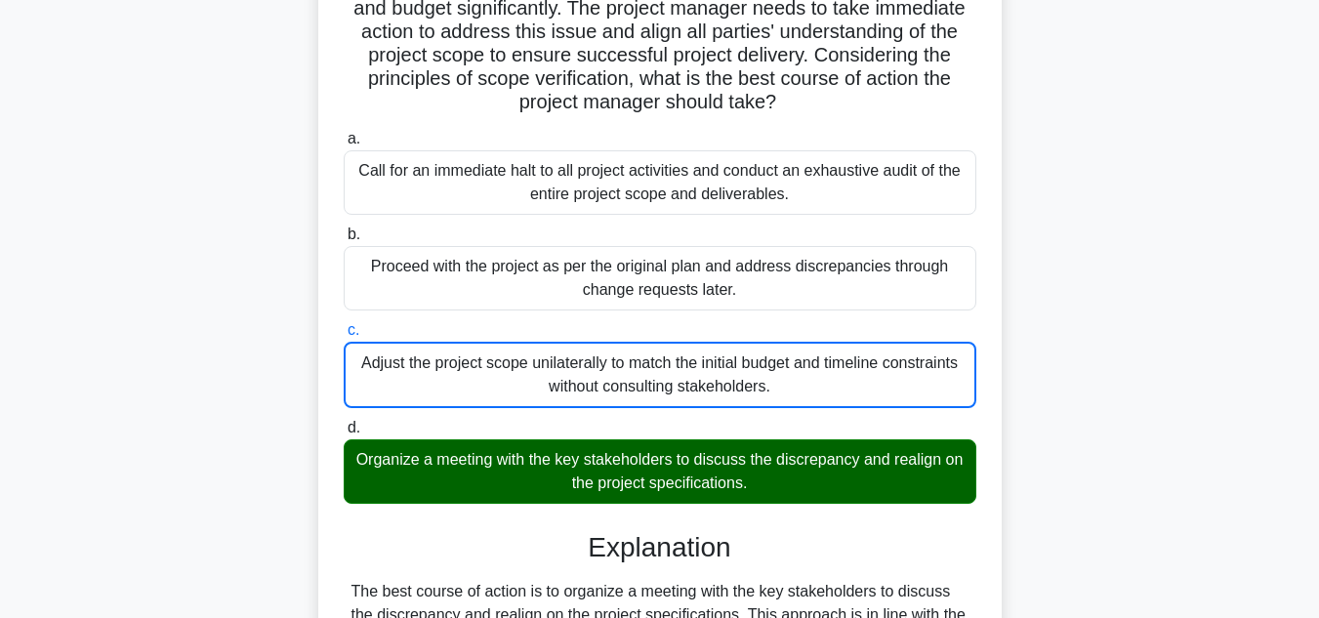
click at [344, 337] on input "c. Adjust the project scope unilaterally to match the initial budget and timeli…" at bounding box center [344, 330] width 0 height 13
click at [510, 399] on div "Adjust the project scope unilaterally to match the initial budget and timeline …" at bounding box center [660, 375] width 633 height 66
click at [344, 337] on input "c. Adjust the project scope unilaterally to match the initial budget and timeli…" at bounding box center [344, 330] width 0 height 13
click at [504, 261] on div "Proceed with the project as per the original plan and address discrepancies thr…" at bounding box center [660, 278] width 633 height 64
click at [344, 241] on input "b. Proceed with the project as per the original plan and address discrepancies …" at bounding box center [344, 234] width 0 height 13
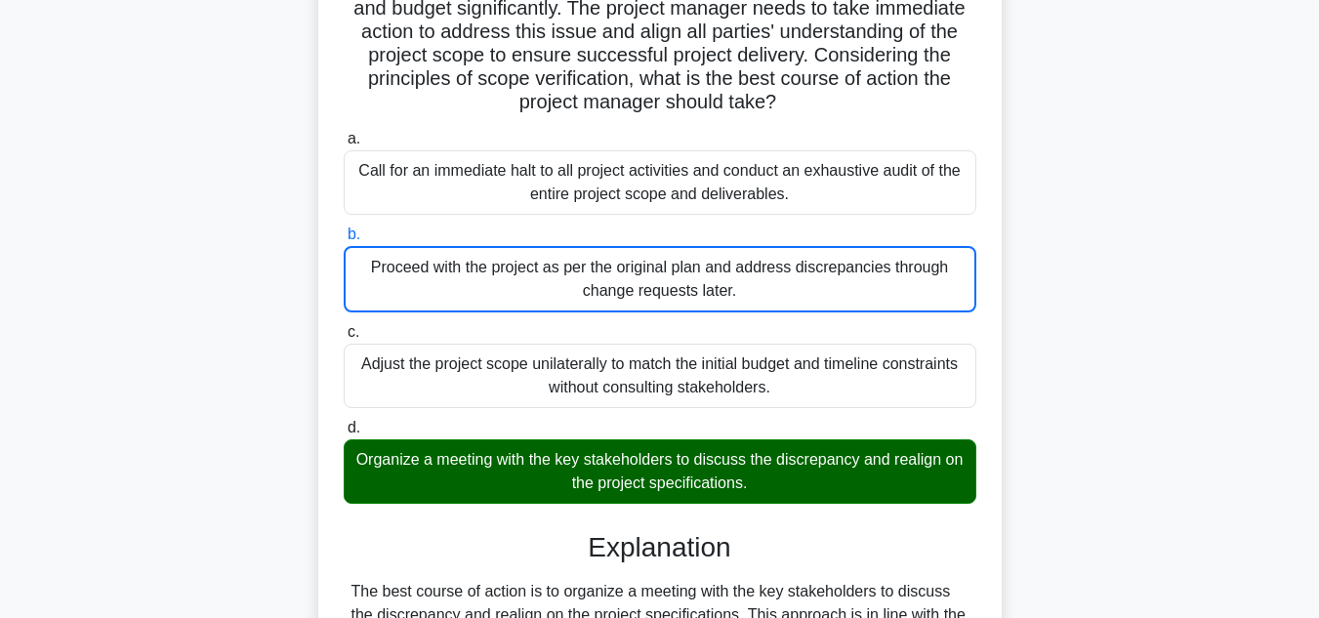
click at [501, 265] on div "Proceed with the project as per the original plan and address discrepancies thr…" at bounding box center [660, 279] width 633 height 66
click at [344, 241] on input "b. Proceed with the project as per the original plan and address discrepancies …" at bounding box center [344, 234] width 0 height 13
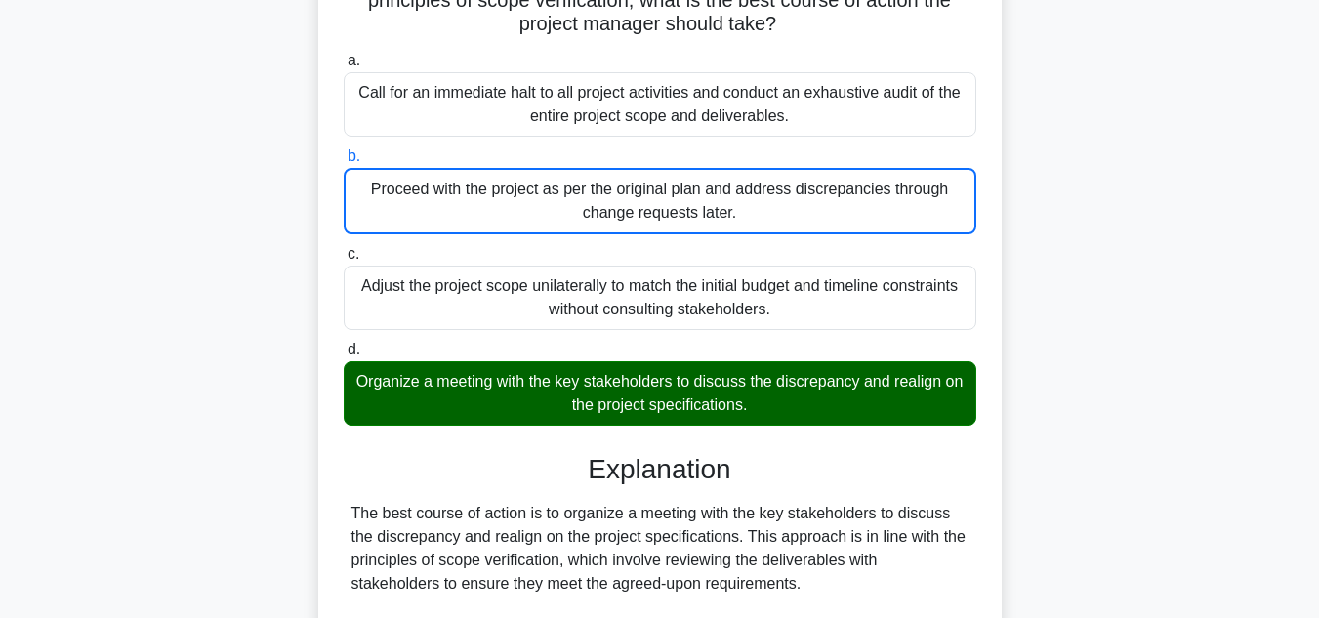
scroll to position [307, 0]
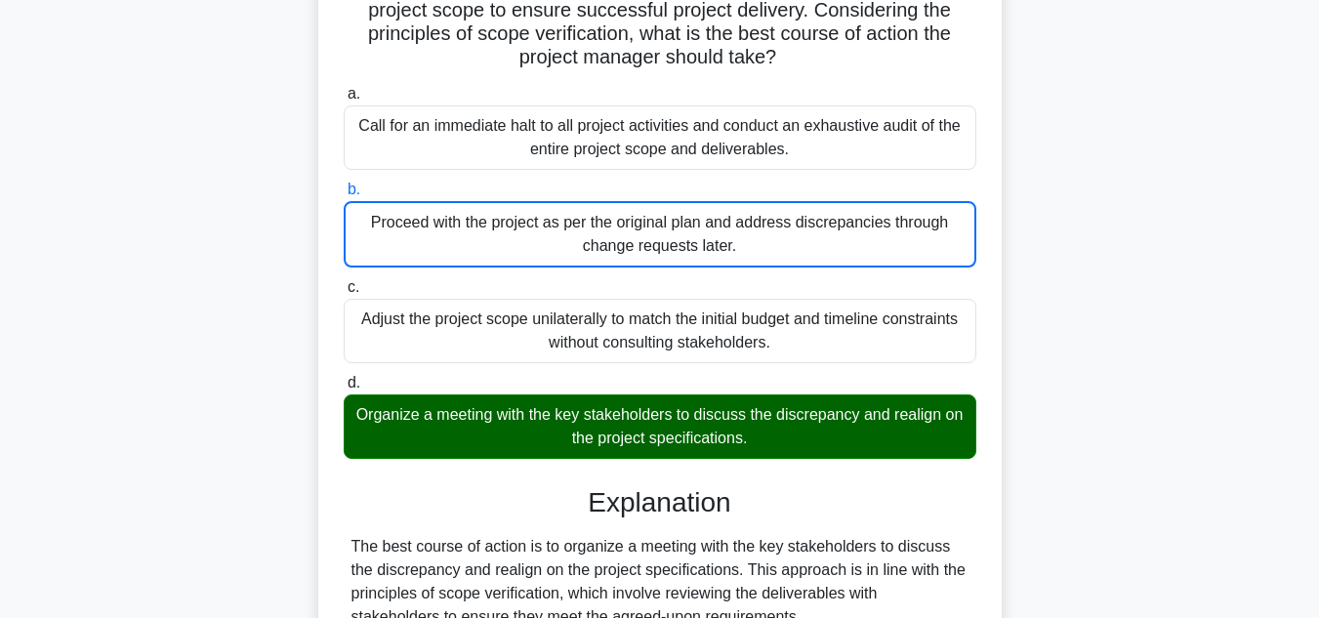
click at [564, 151] on div "Call for an immediate halt to all project activities and conduct an exhaustive …" at bounding box center [660, 137] width 633 height 64
click at [344, 101] on input "a. Call for an immediate halt to all project activities and conduct an exhausti…" at bounding box center [344, 94] width 0 height 13
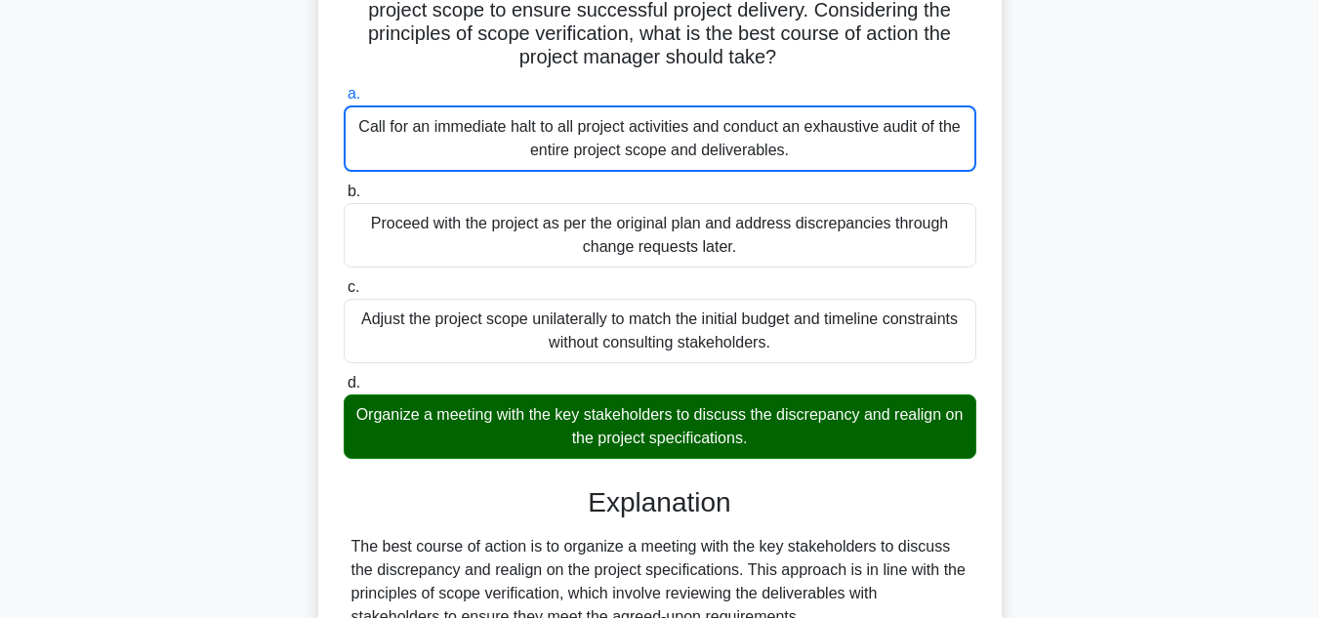
click at [564, 151] on div "Call for an immediate halt to all project activities and conduct an exhaustive …" at bounding box center [660, 138] width 633 height 66
click at [344, 101] on input "a. Call for an immediate halt to all project activities and conduct an exhausti…" at bounding box center [344, 94] width 0 height 13
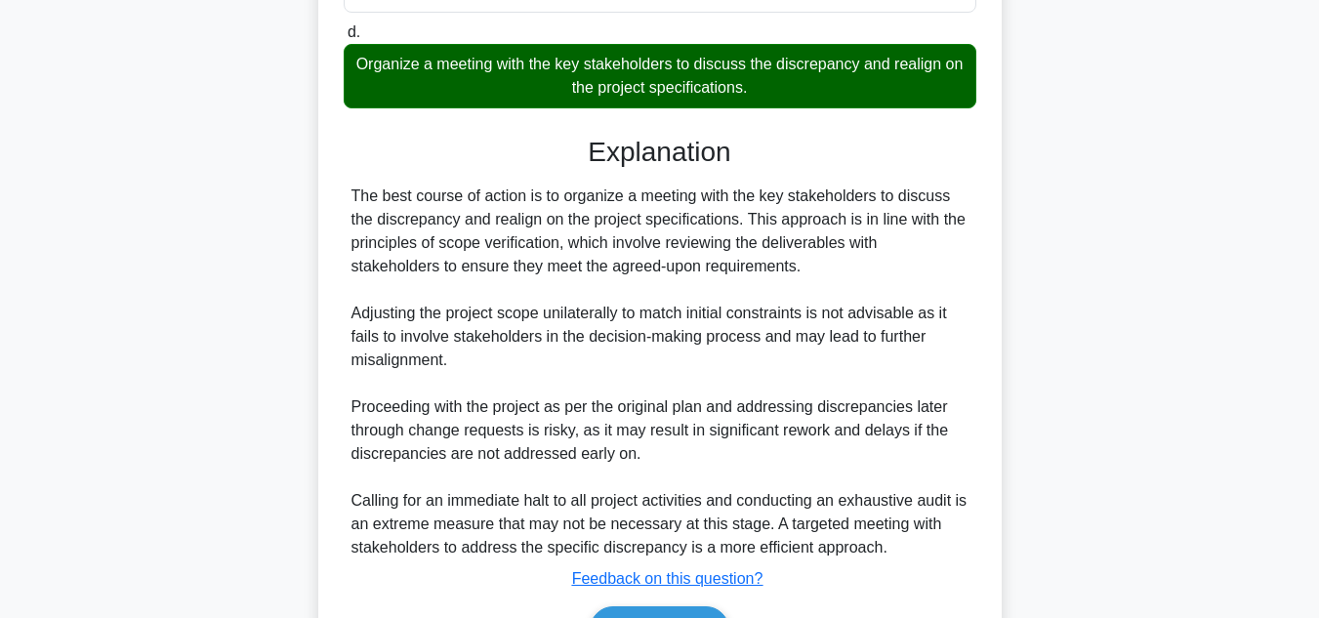
scroll to position [769, 0]
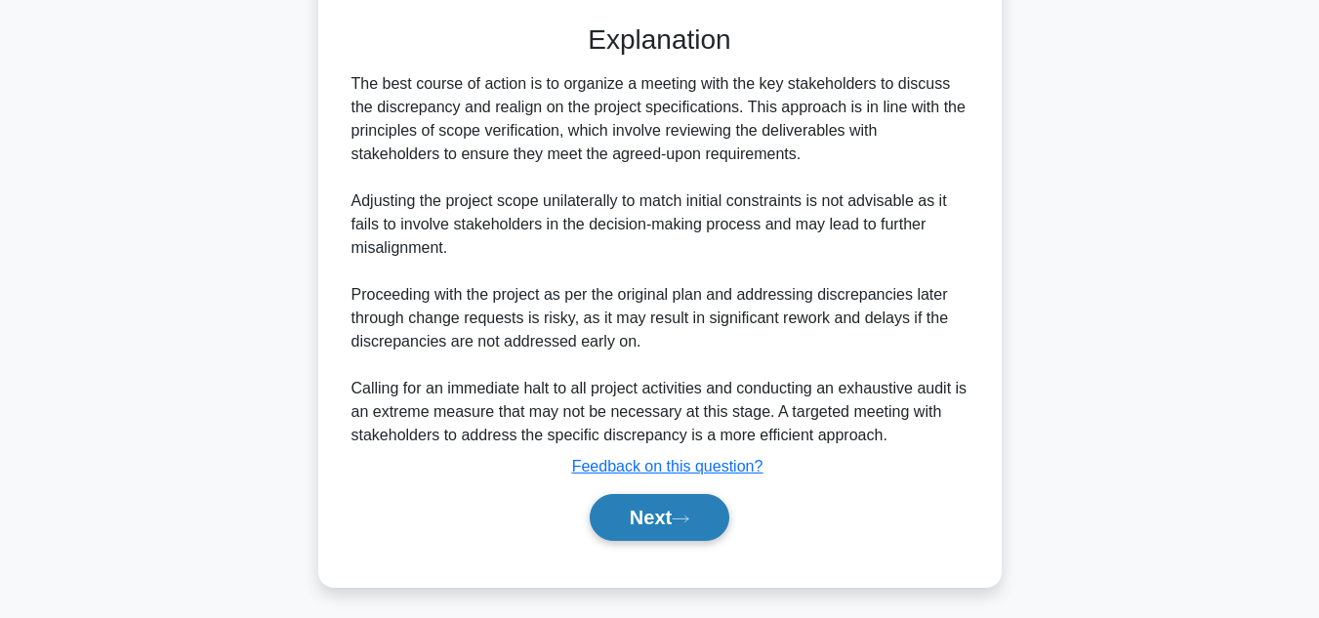
click at [620, 513] on button "Next" at bounding box center [660, 517] width 140 height 47
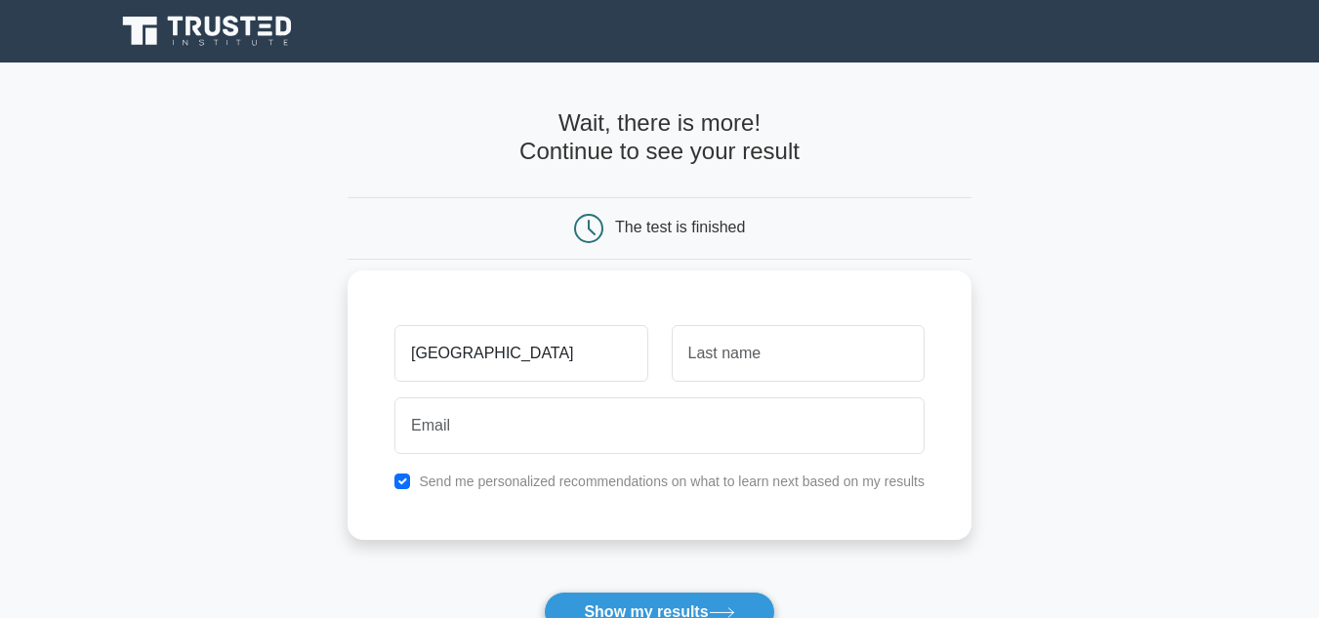
type input "paris"
click at [764, 368] on input "text" at bounding box center [798, 353] width 253 height 57
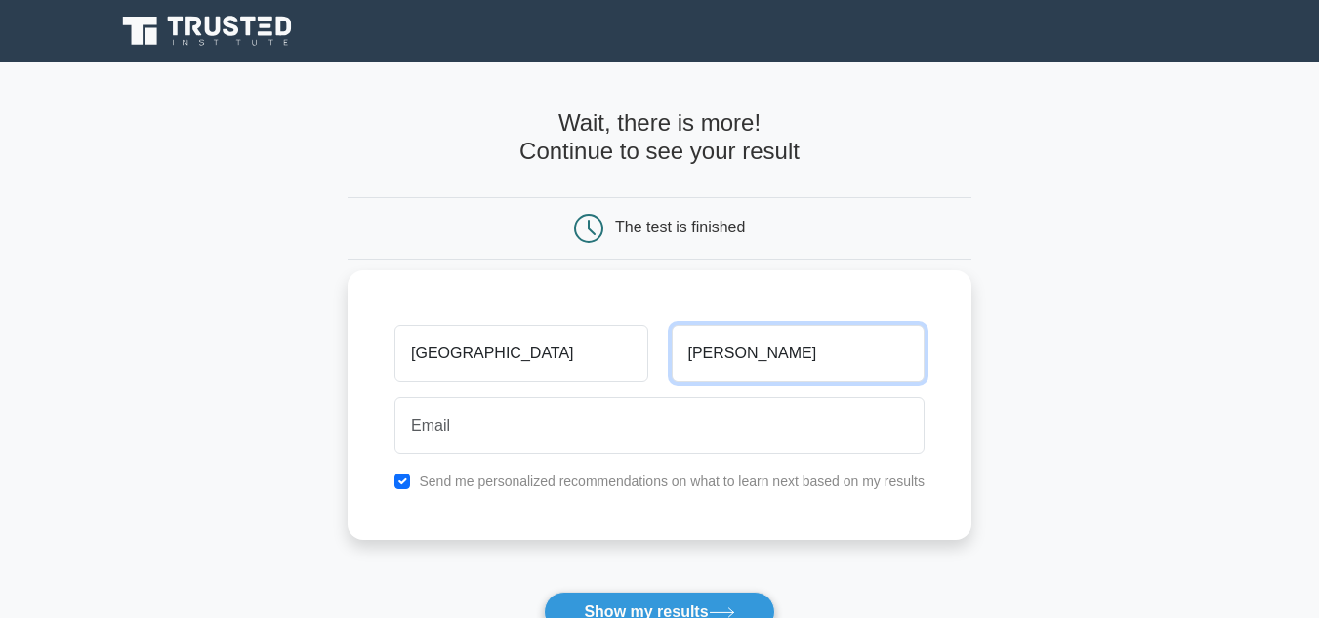
type input "allison"
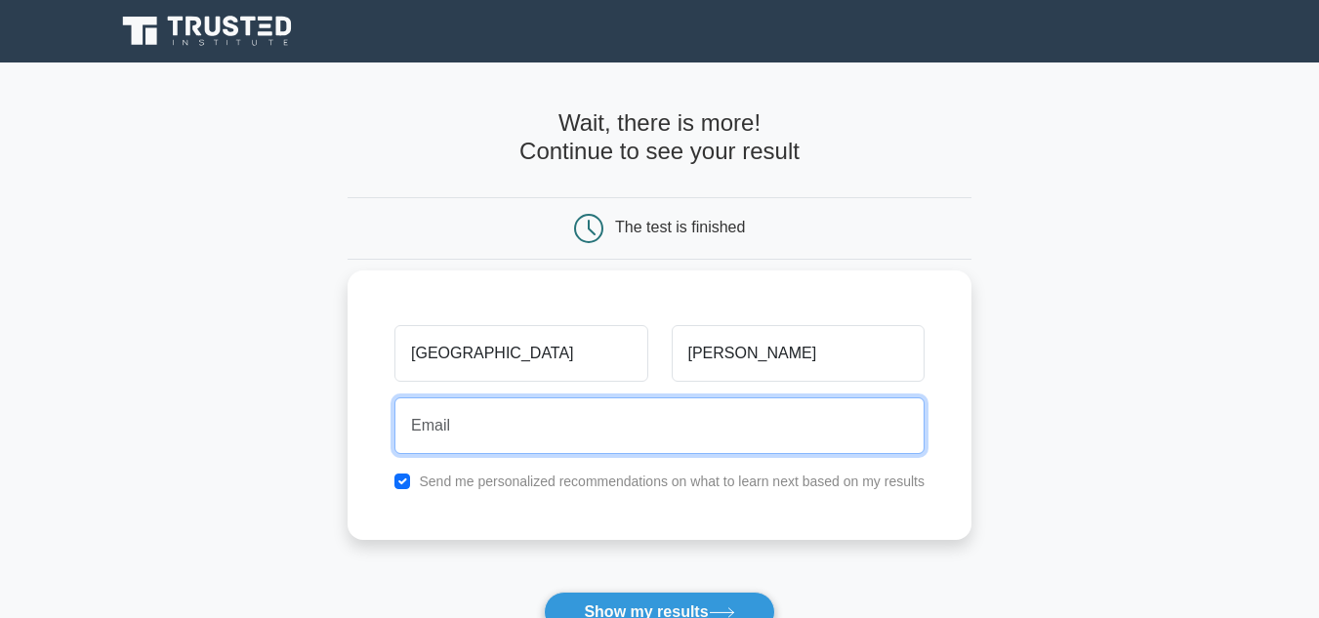
click at [666, 432] on input "email" at bounding box center [659, 425] width 530 height 57
type input "parall8574@student.iss.k12.nc.us"
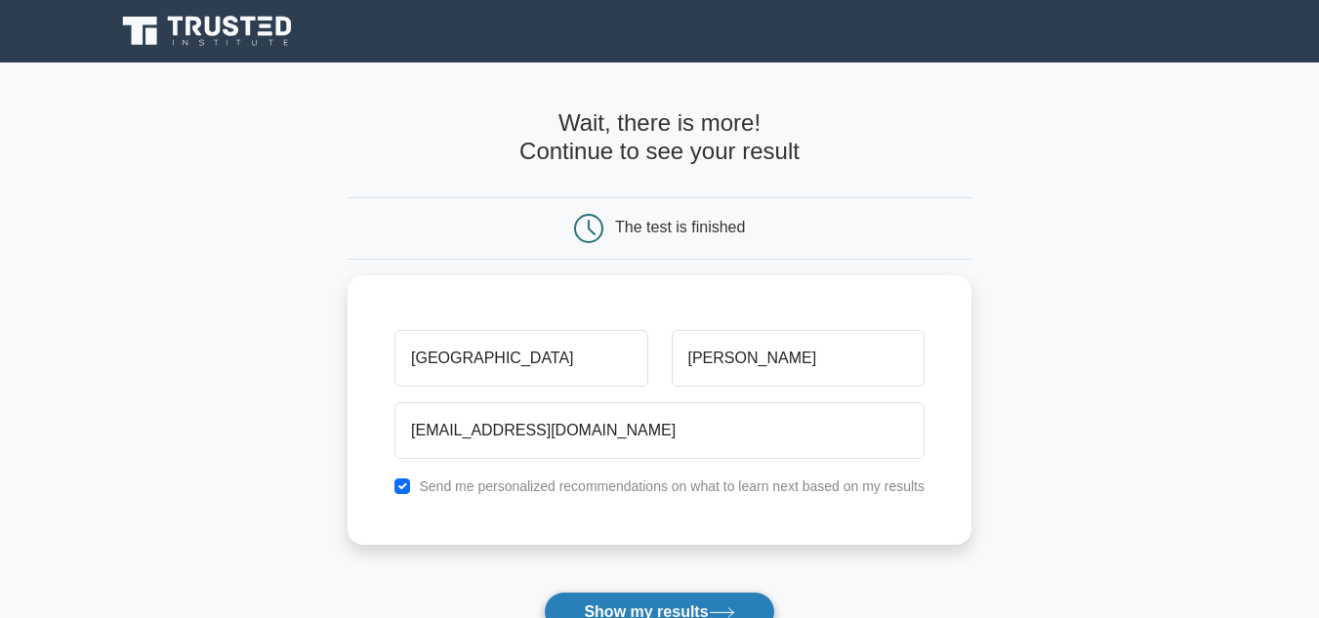
click at [619, 610] on button "Show my results" at bounding box center [659, 612] width 230 height 41
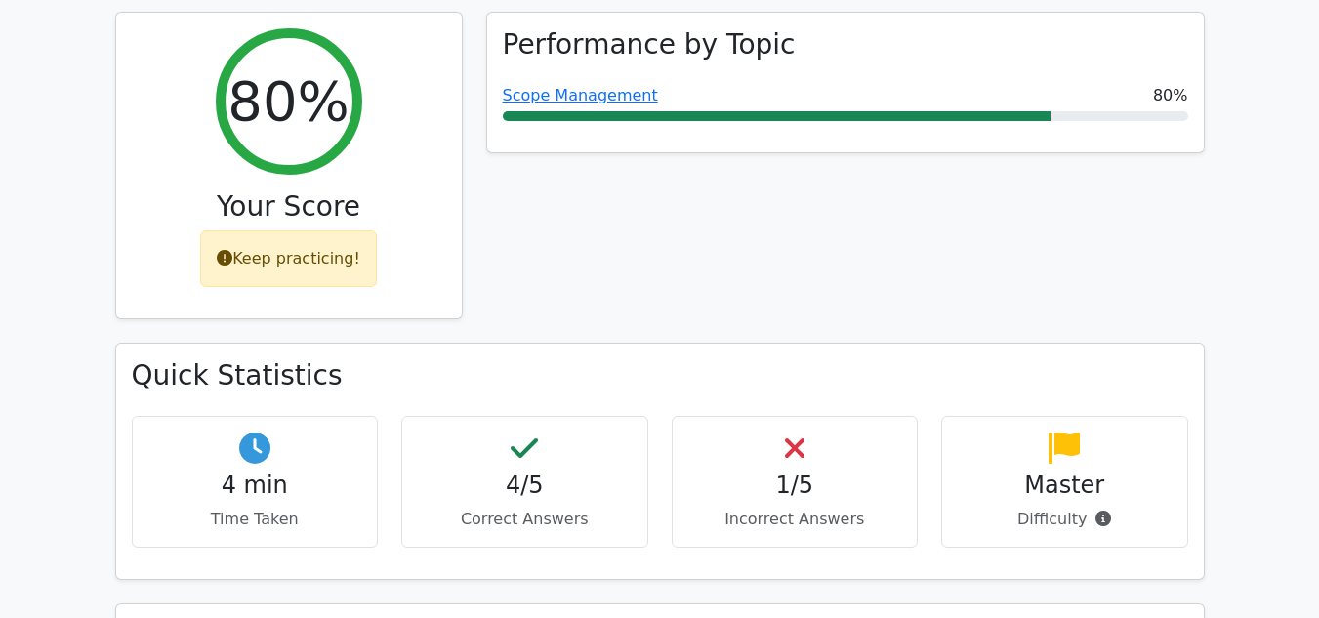
scroll to position [858, 0]
